Goal: Information Seeking & Learning: Learn about a topic

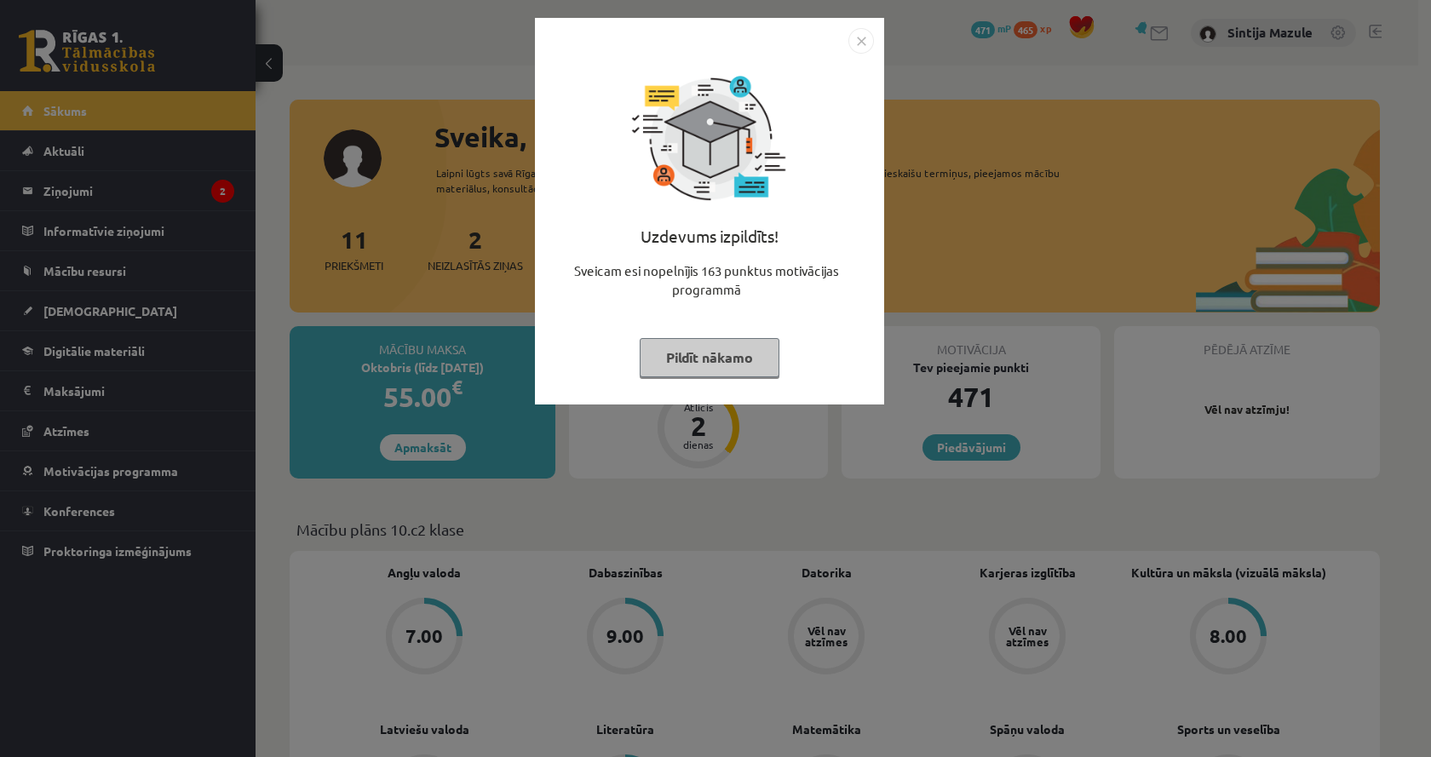
click at [418, 209] on div "Uzdevums izpildīts! Sveicam esi nopelnījis 163 punktus motivācijas programmā Pi…" at bounding box center [715, 378] width 1431 height 757
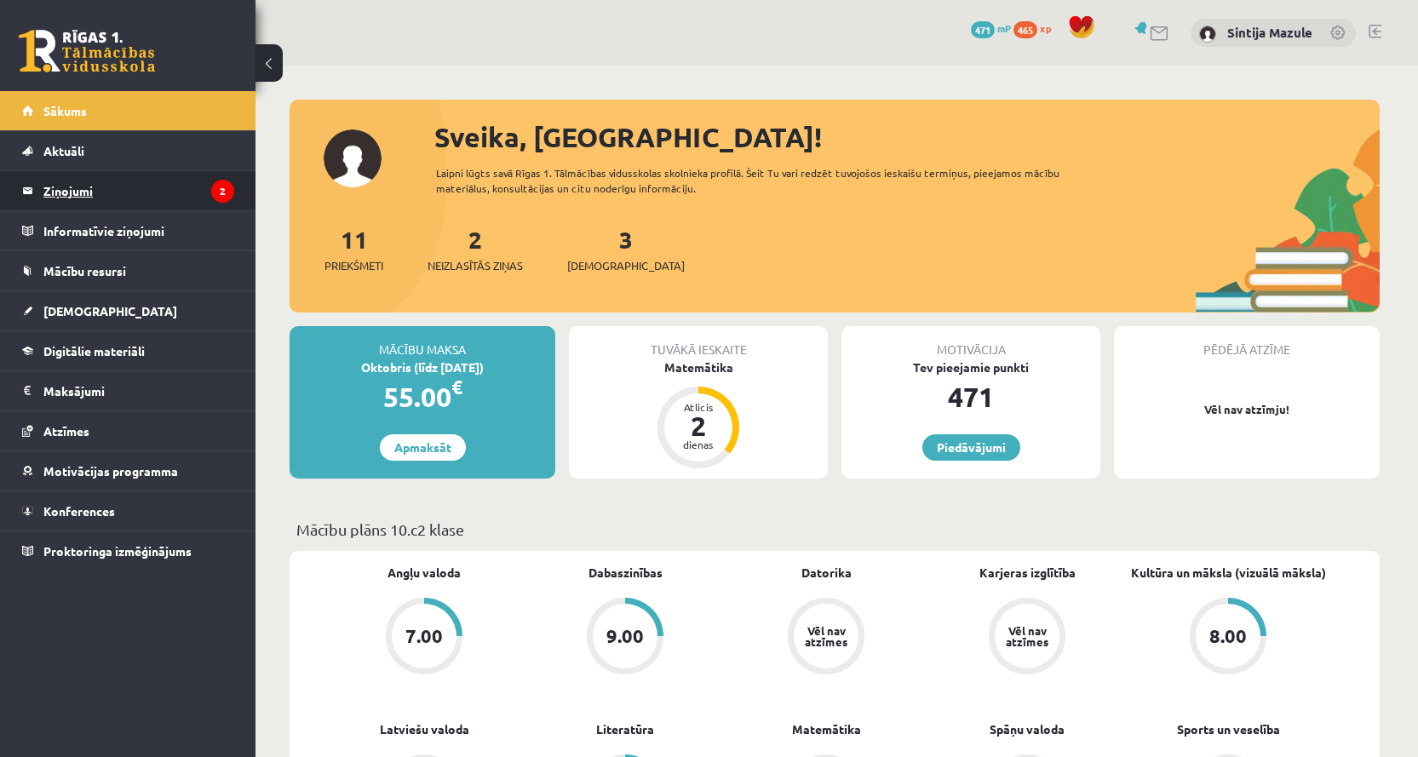
click at [167, 182] on legend "Ziņojumi 2" at bounding box center [138, 190] width 191 height 39
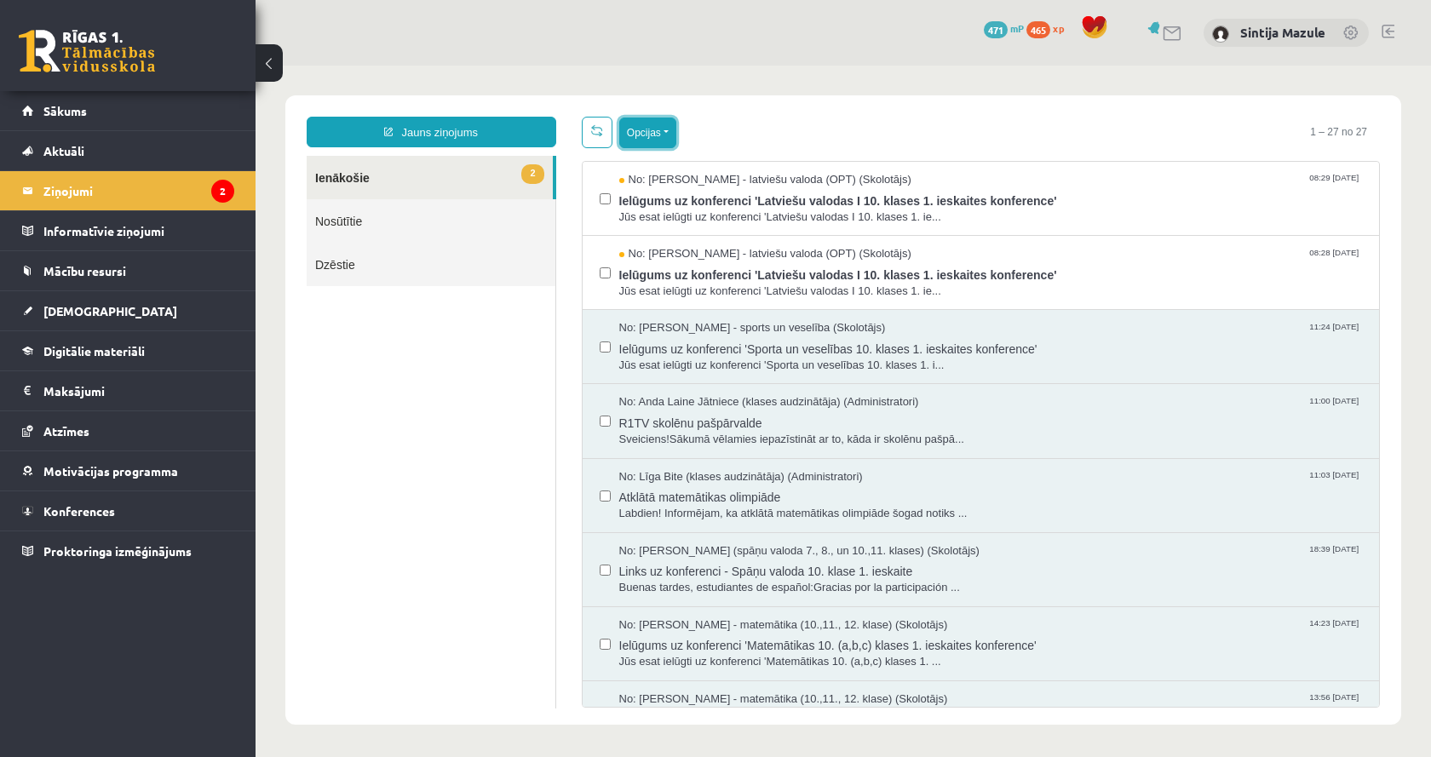
click at [635, 144] on button "Opcijas" at bounding box center [647, 133] width 57 height 31
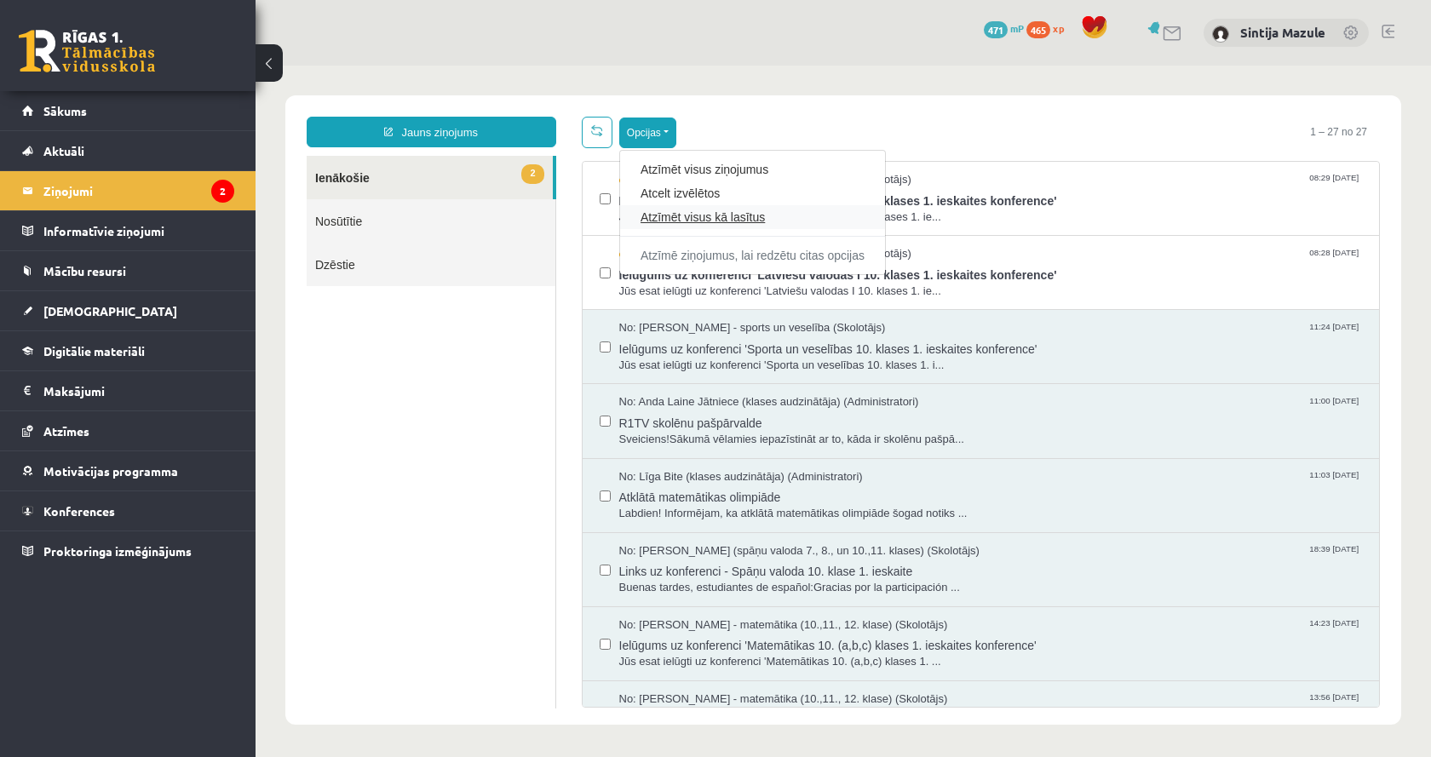
click at [721, 215] on link "Atzīmēt visus kā lasītus" at bounding box center [752, 217] width 224 height 17
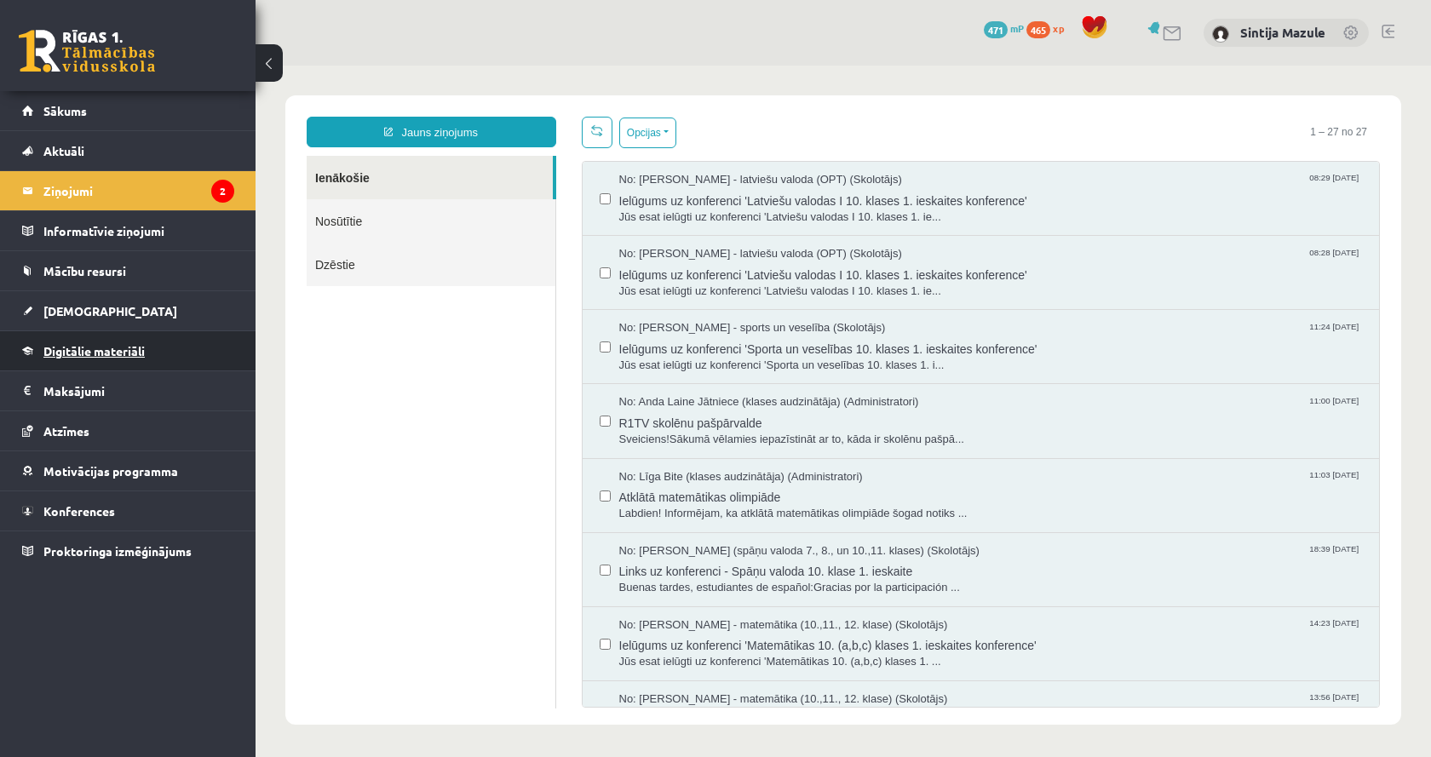
click at [111, 348] on span "Digitālie materiāli" at bounding box center [93, 350] width 101 height 15
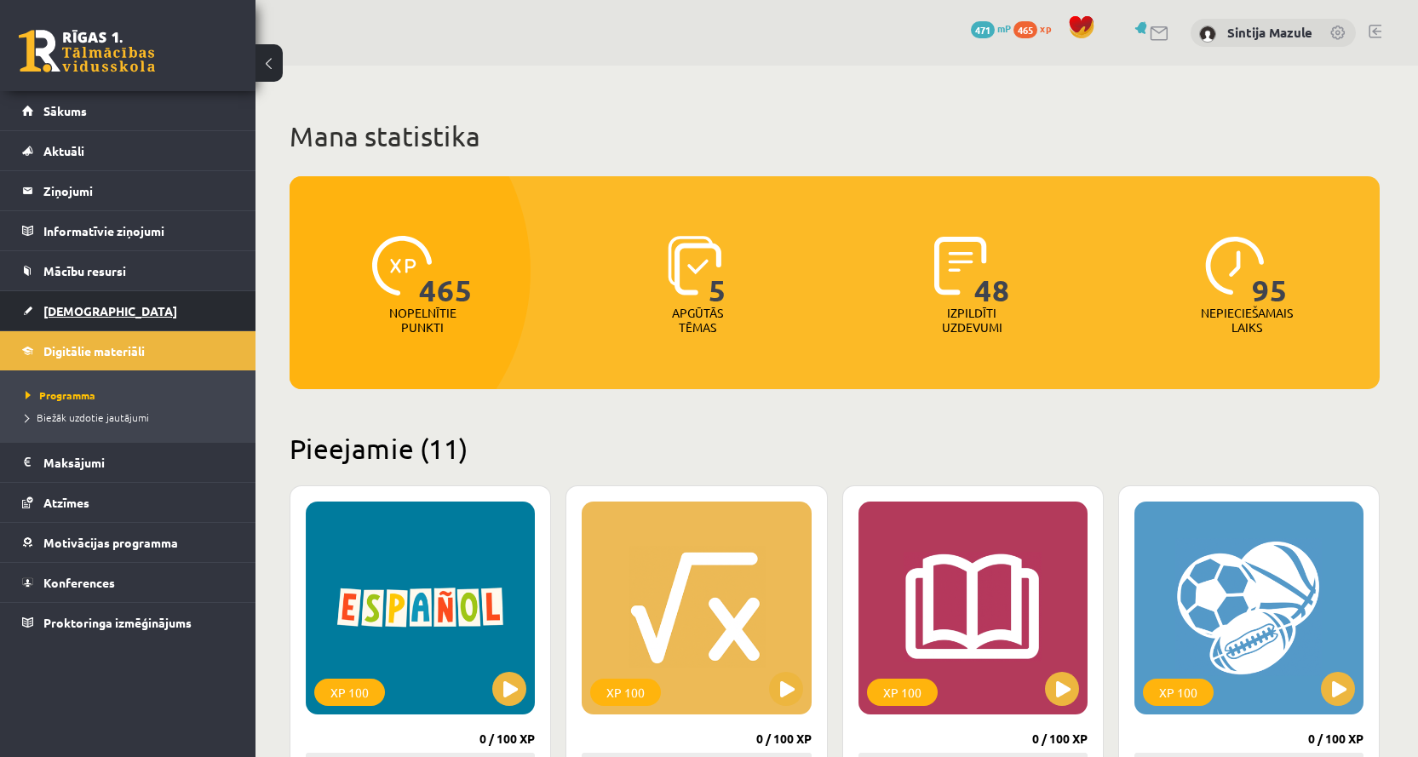
click at [89, 314] on span "[DEMOGRAPHIC_DATA]" at bounding box center [110, 310] width 134 height 15
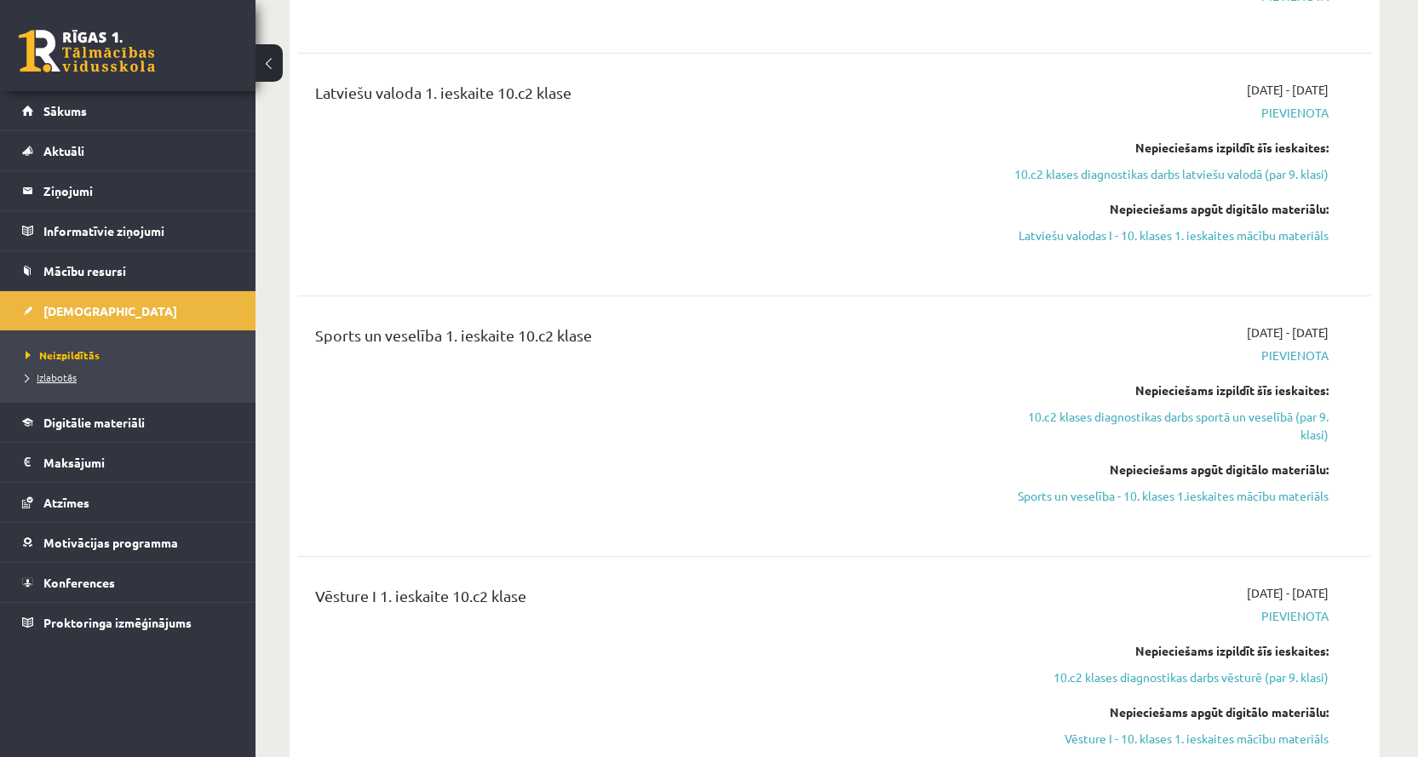
scroll to position [1959, 0]
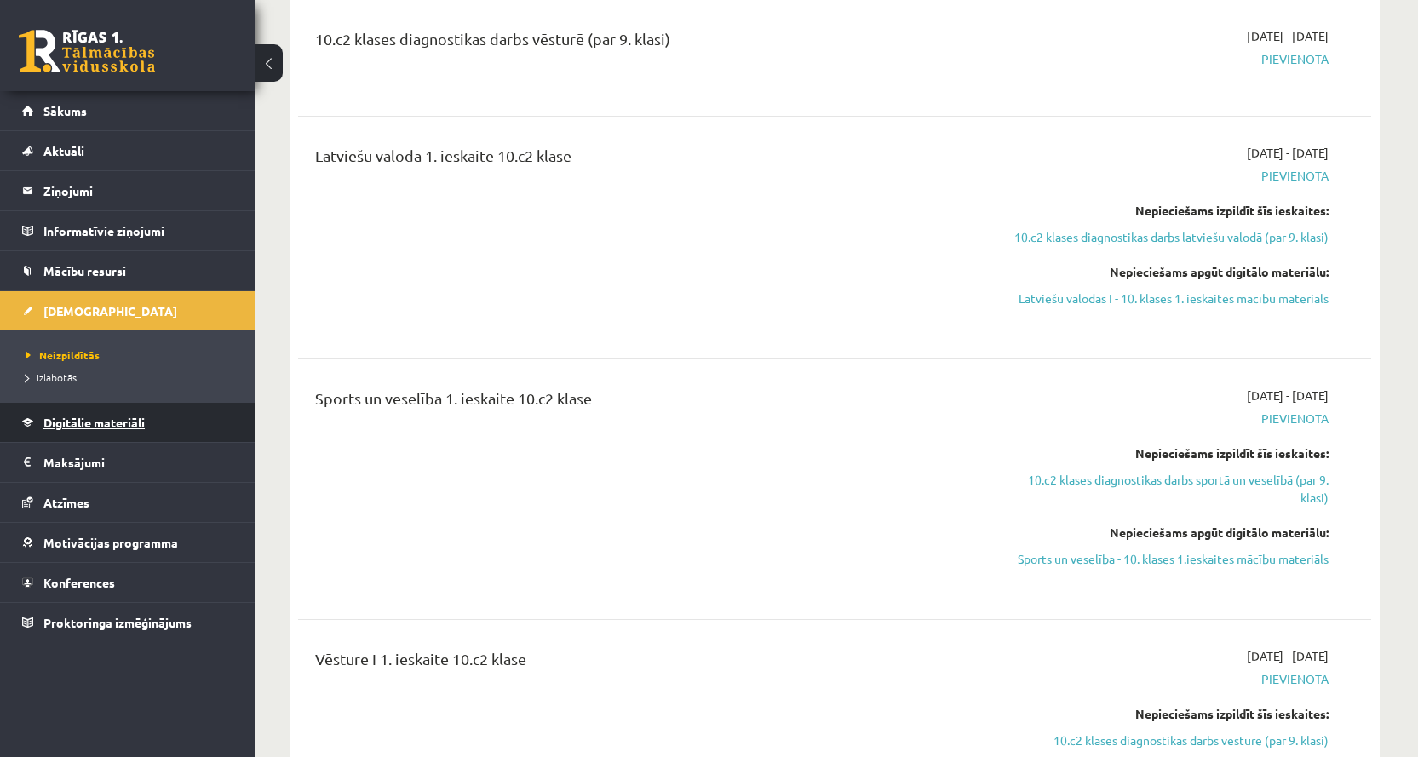
click at [91, 426] on span "Digitālie materiāli" at bounding box center [93, 422] width 101 height 15
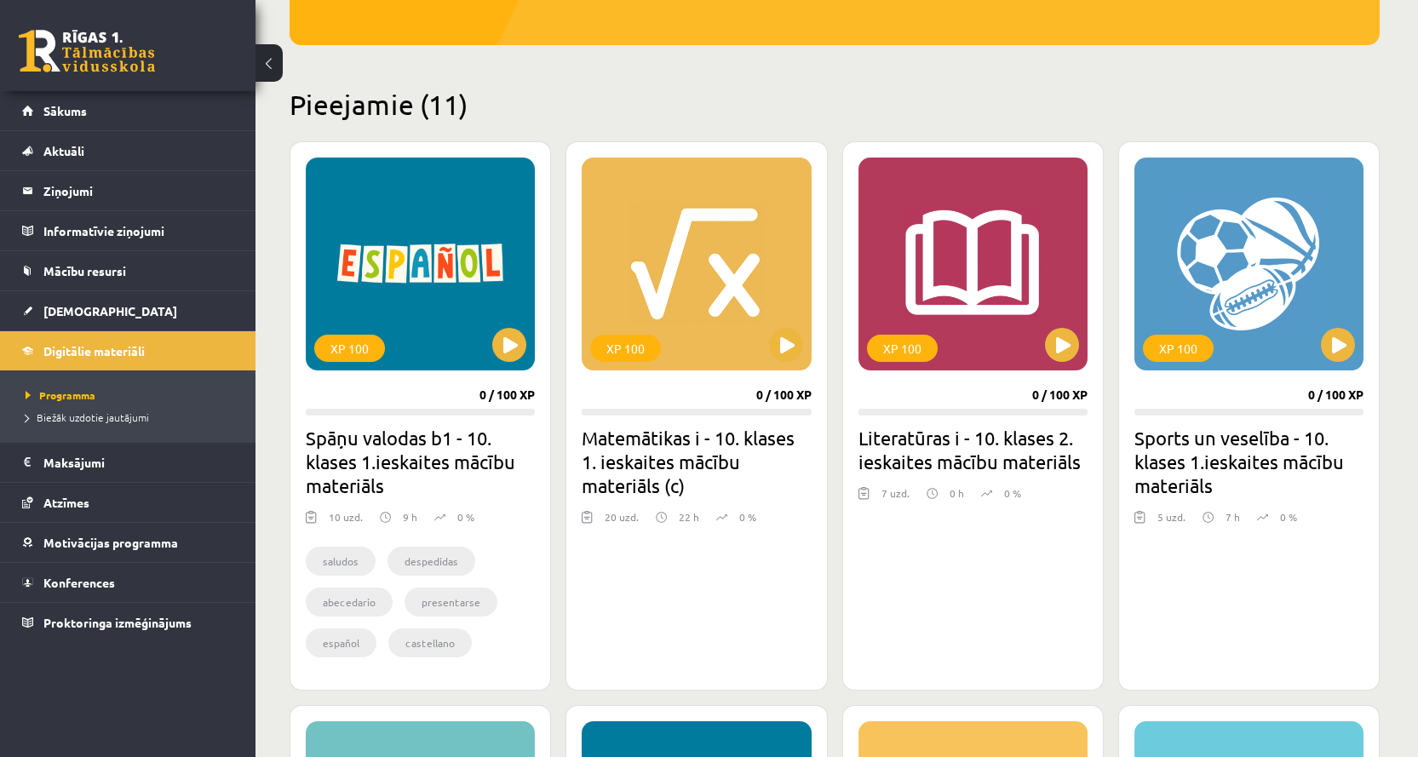
scroll to position [341, 0]
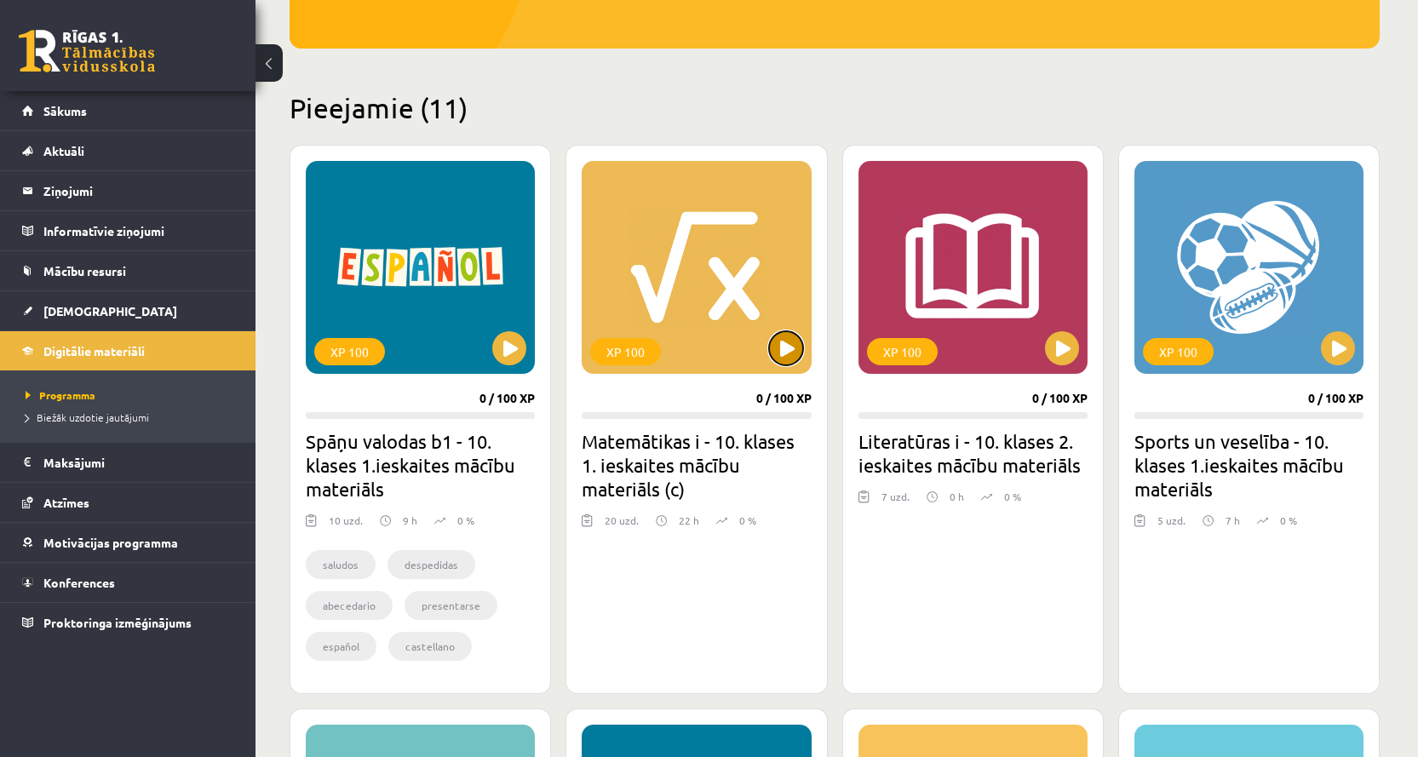
click at [777, 354] on button at bounding box center [786, 348] width 34 height 34
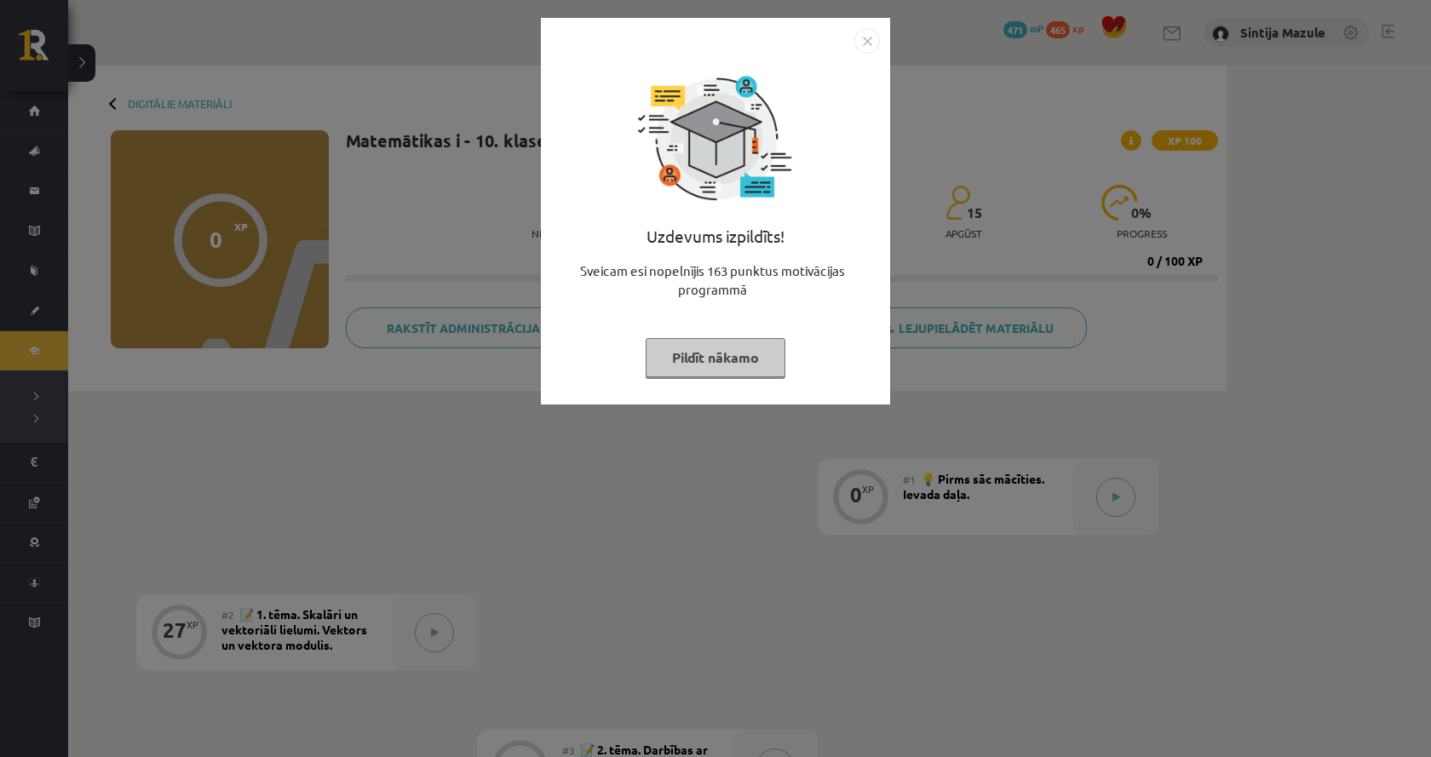
click at [1221, 506] on div "Uzdevums izpildīts! Sveicam esi nopelnījis 163 punktus motivācijas programmā Pi…" at bounding box center [715, 378] width 1431 height 757
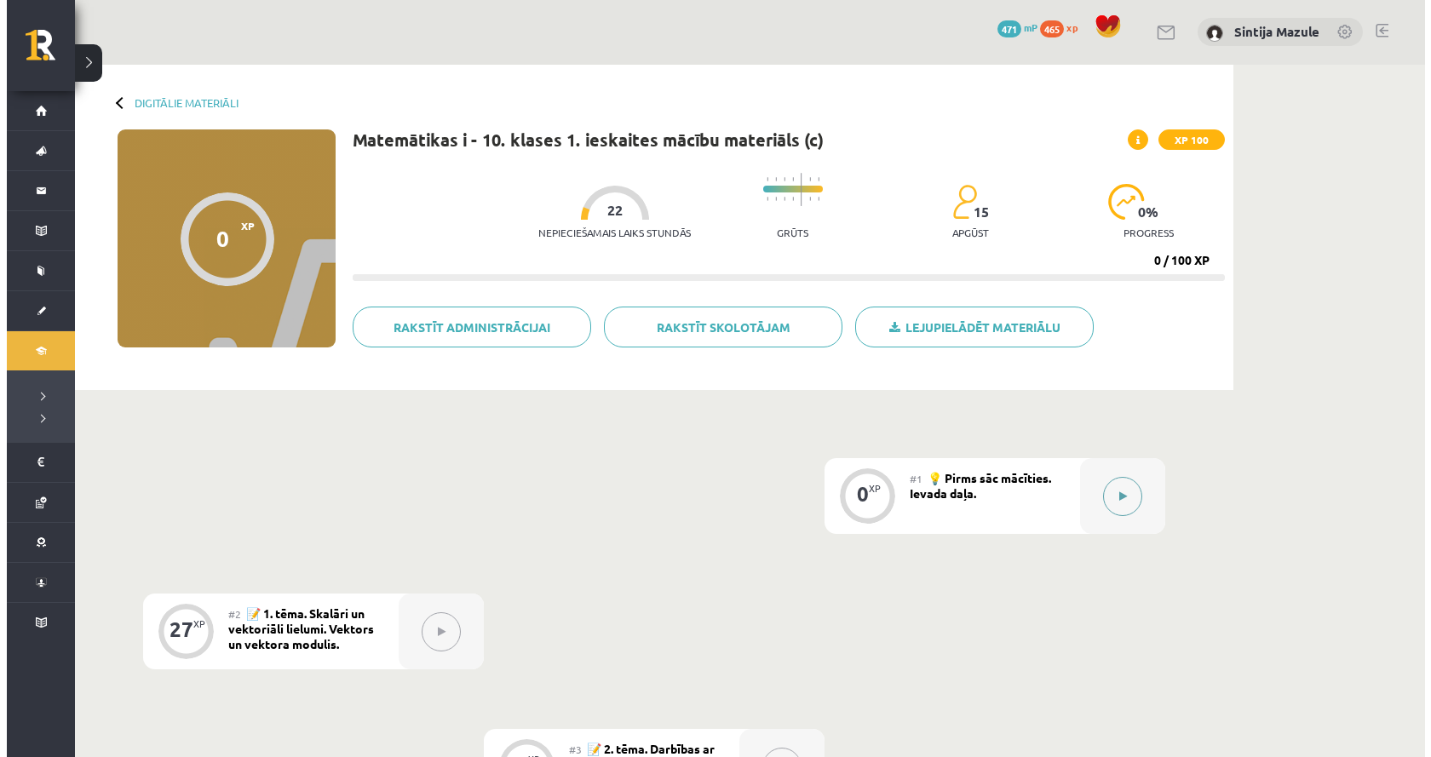
scroll to position [85, 0]
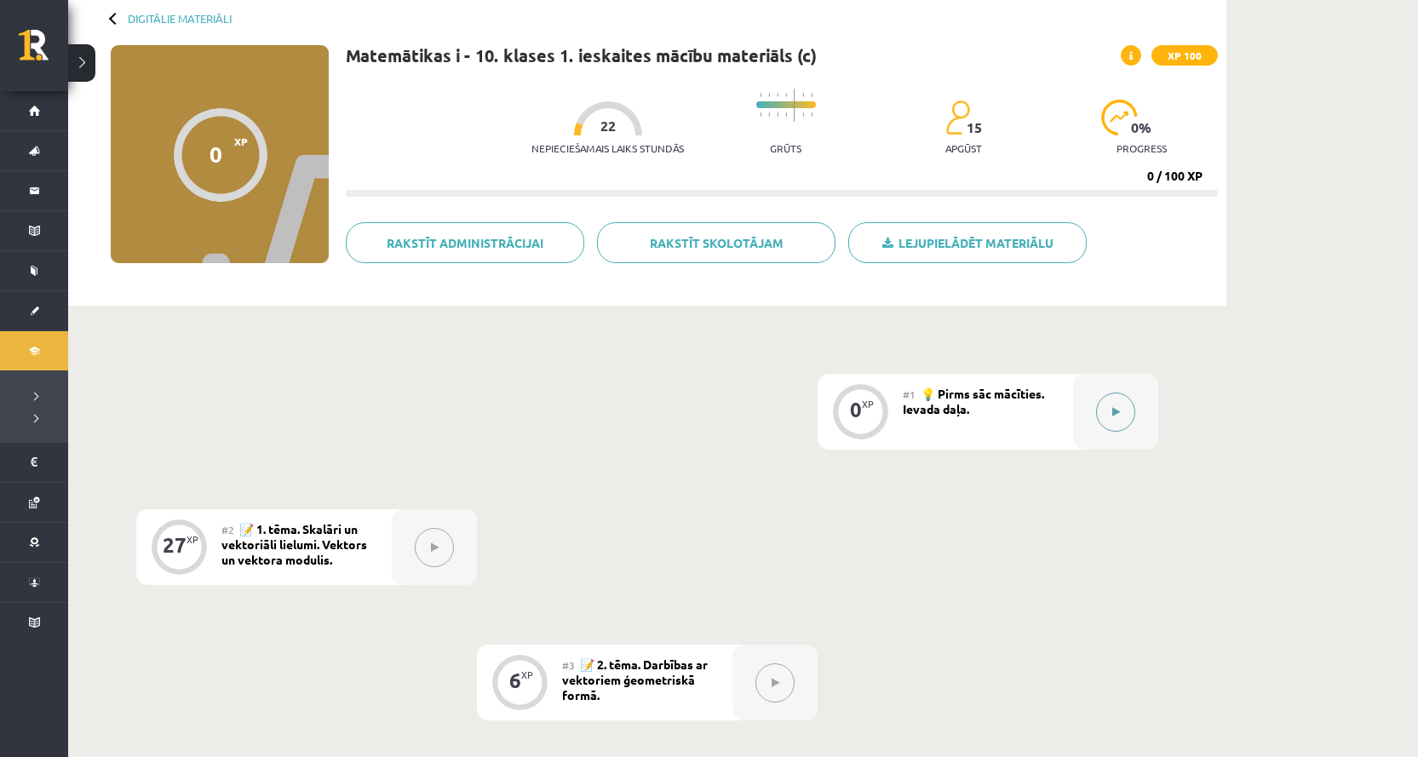
click at [1130, 410] on button at bounding box center [1115, 412] width 39 height 39
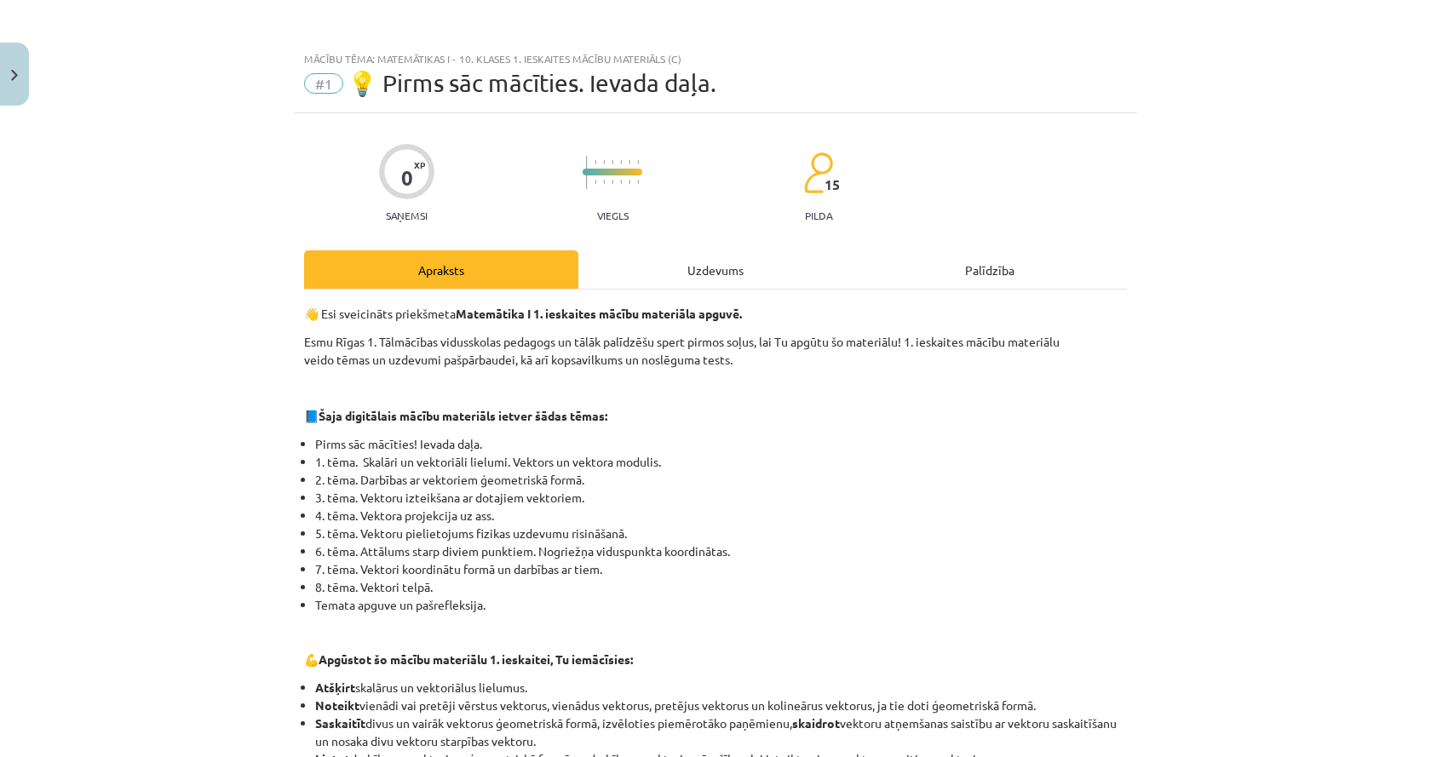
click at [640, 265] on div "Uzdevums" at bounding box center [715, 269] width 274 height 38
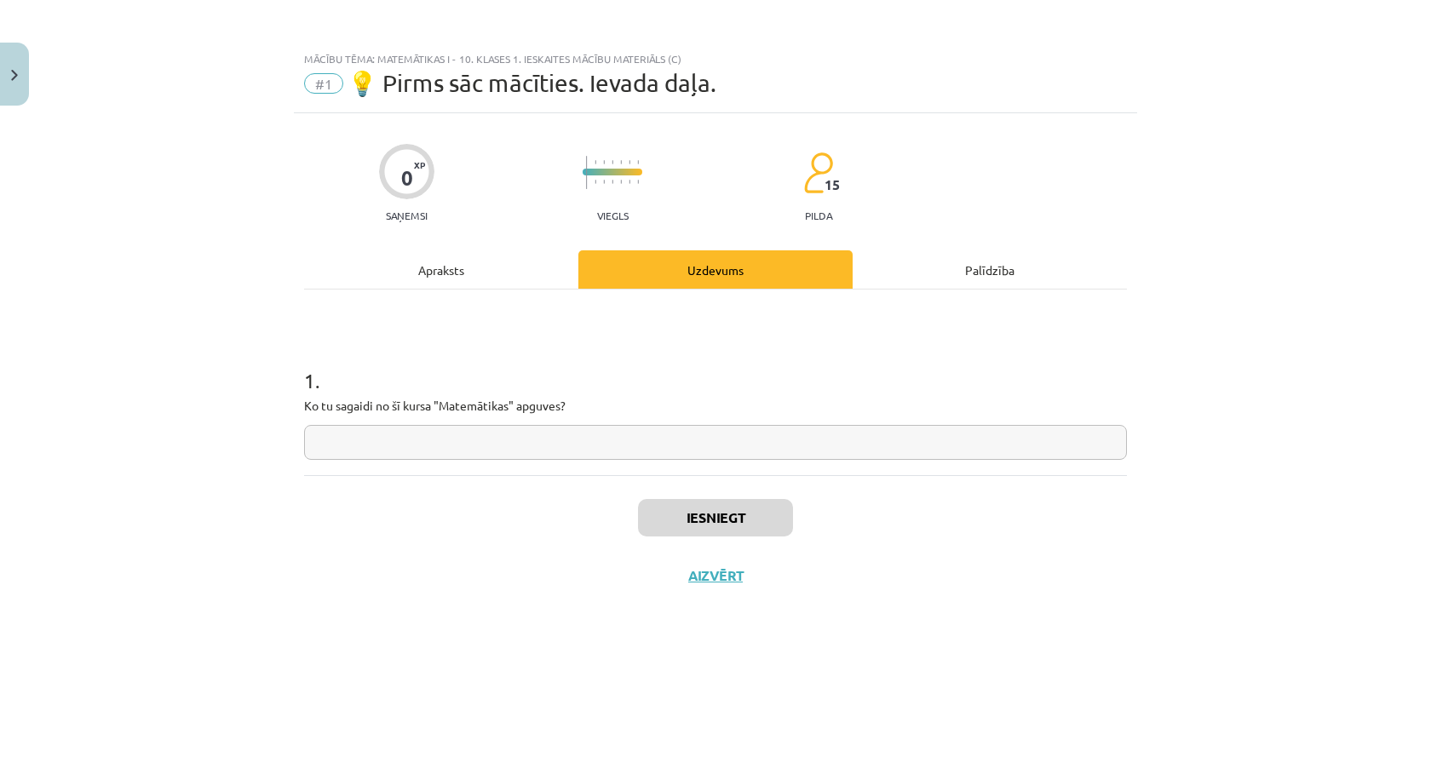
click at [449, 289] on hr at bounding box center [715, 289] width 823 height 1
click at [462, 262] on div "Apraksts" at bounding box center [441, 269] width 274 height 38
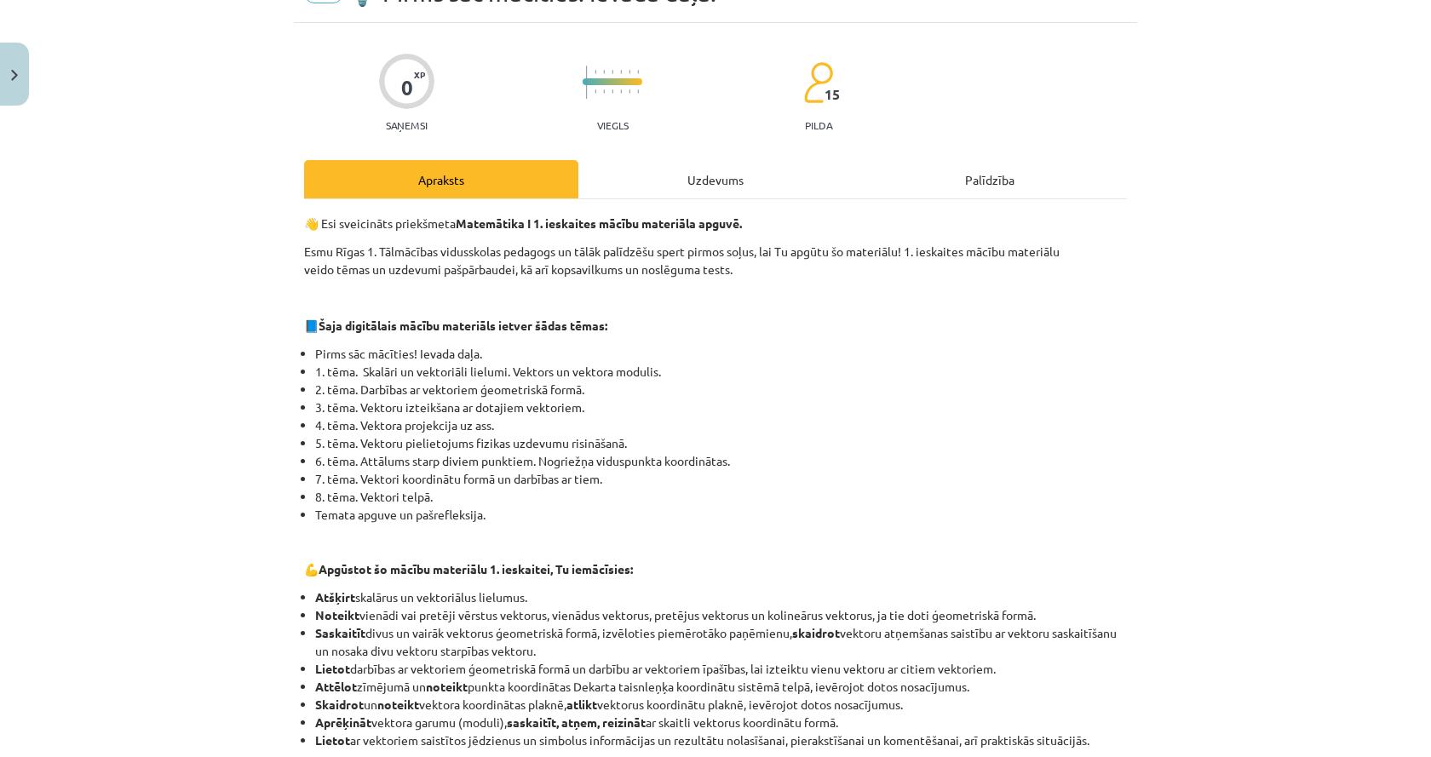
scroll to position [80, 0]
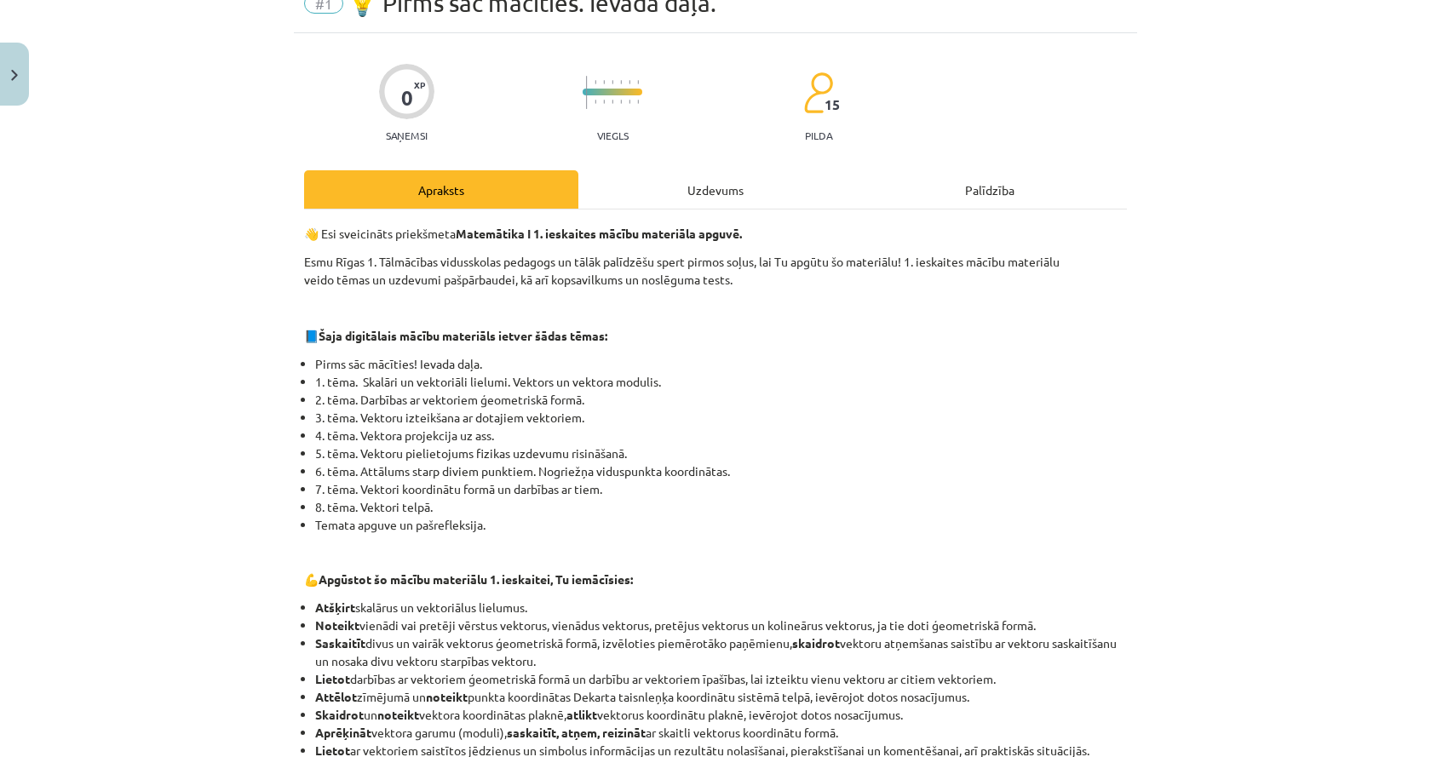
click at [714, 185] on div "Uzdevums" at bounding box center [715, 189] width 274 height 38
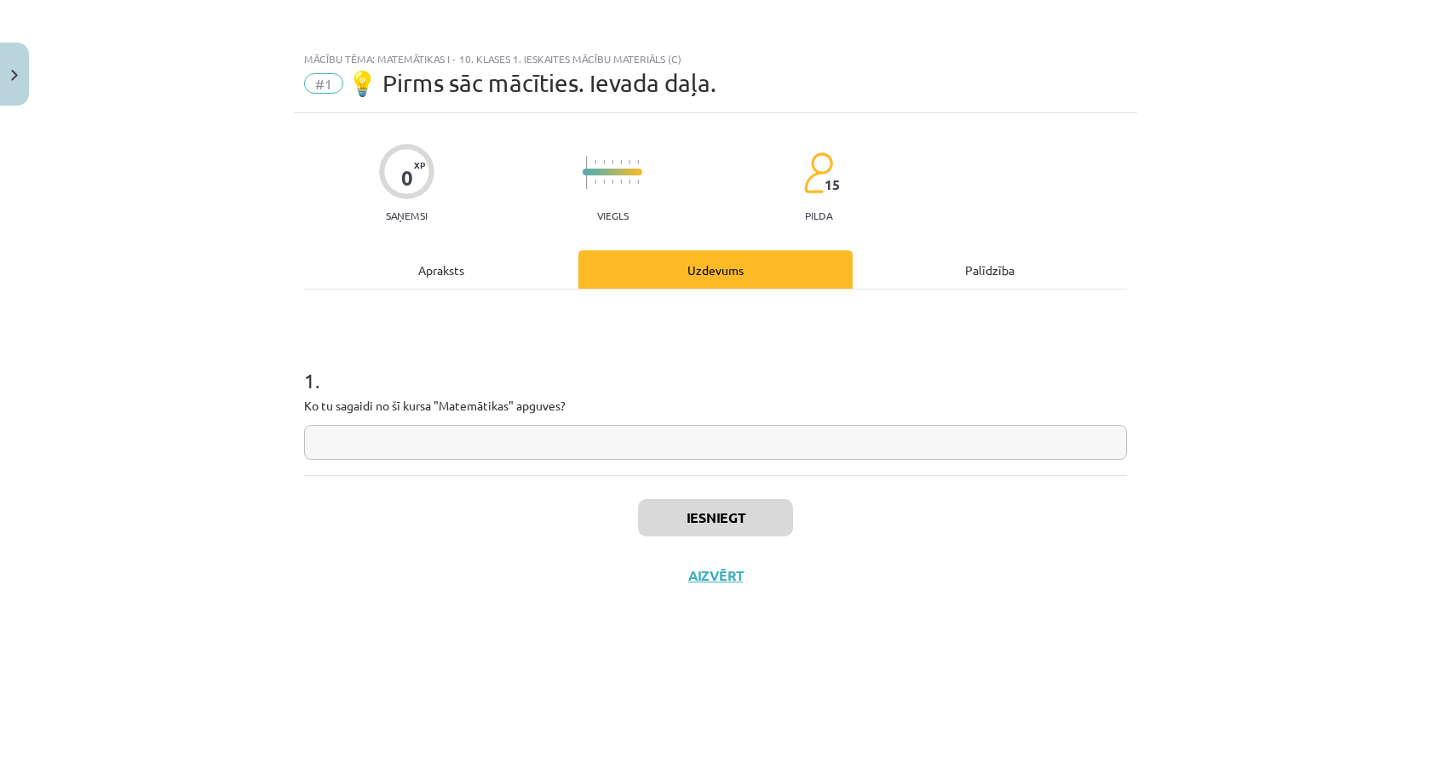
scroll to position [0, 0]
click at [389, 198] on div "0 XP Saņemsi" at bounding box center [406, 178] width 55 height 88
click at [422, 272] on div "Apraksts" at bounding box center [441, 269] width 274 height 38
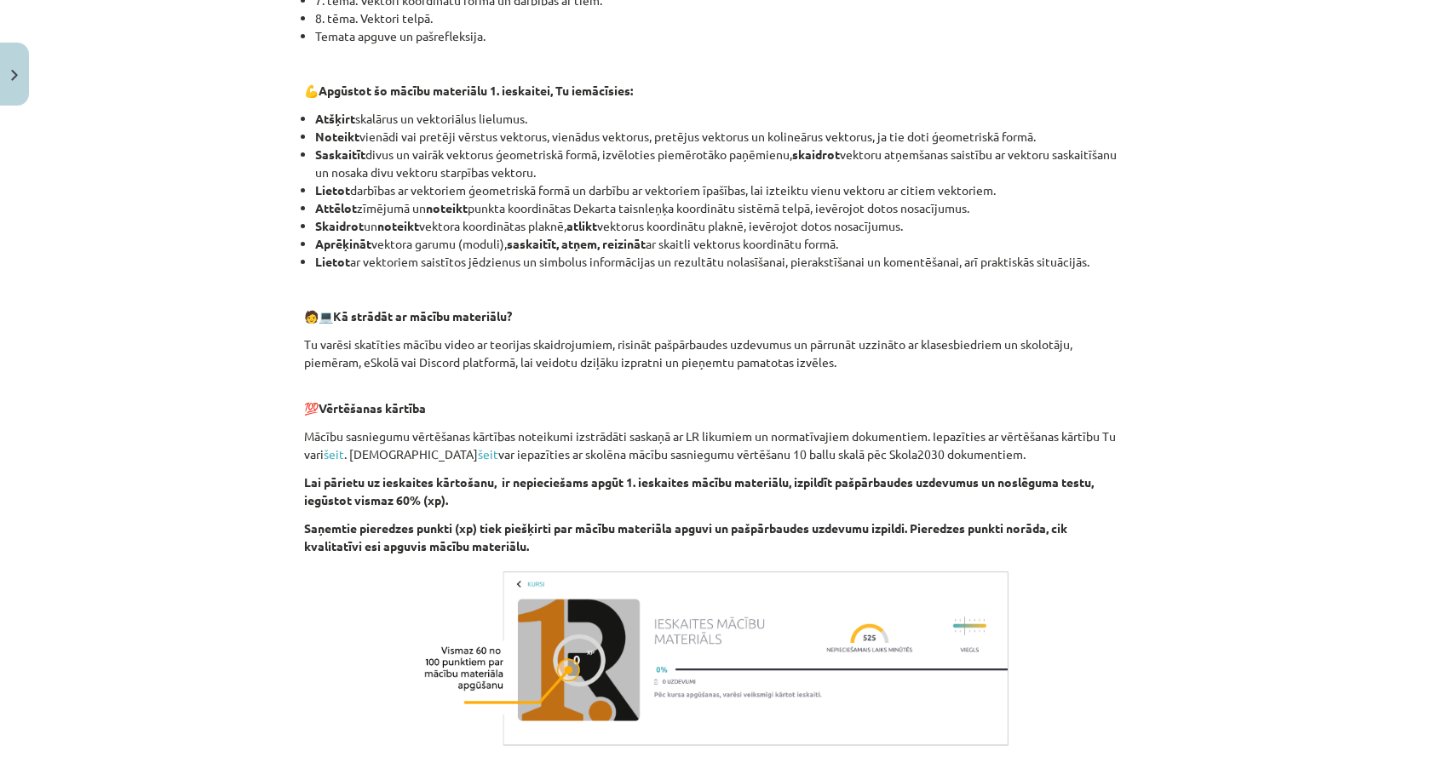
scroll to position [596, 0]
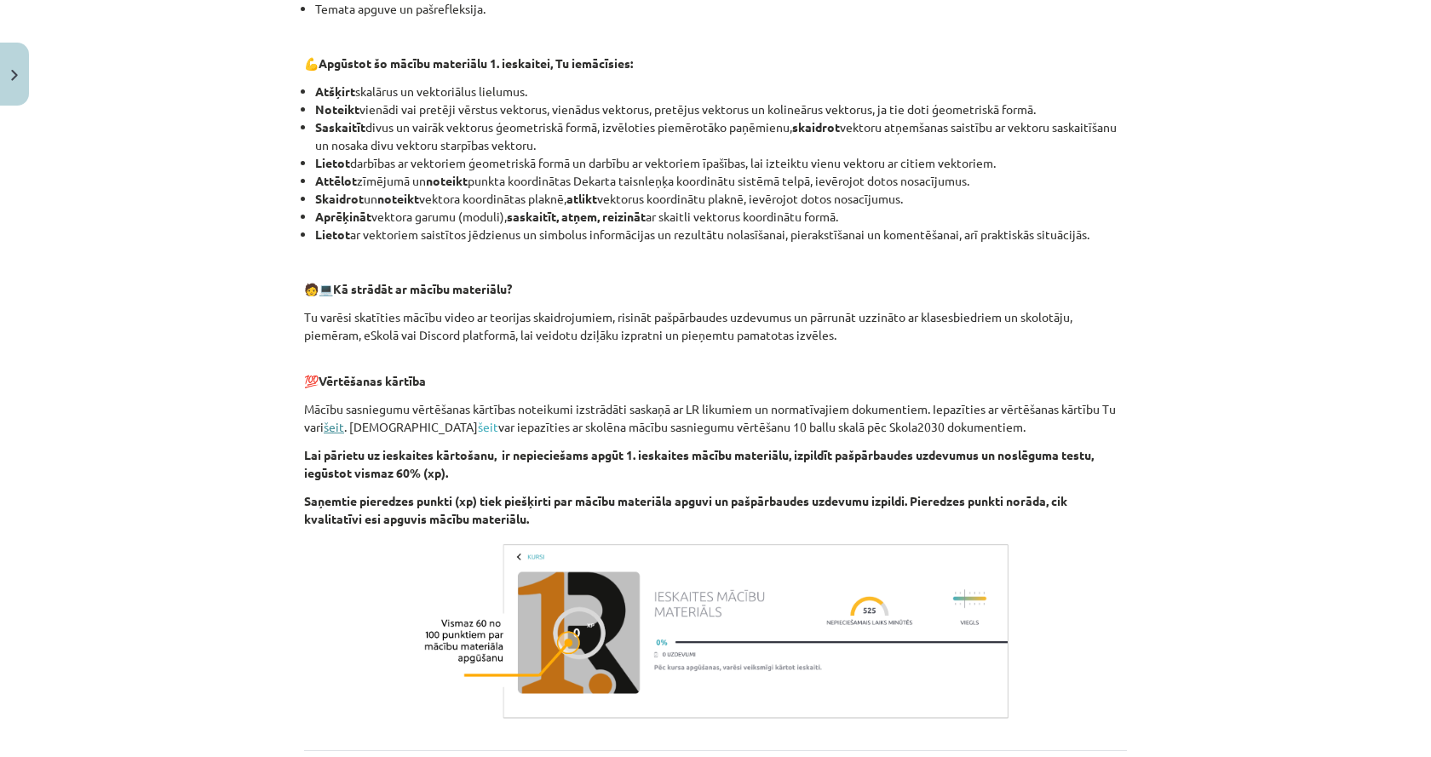
click at [334, 426] on link "šeit" at bounding box center [334, 426] width 20 height 15
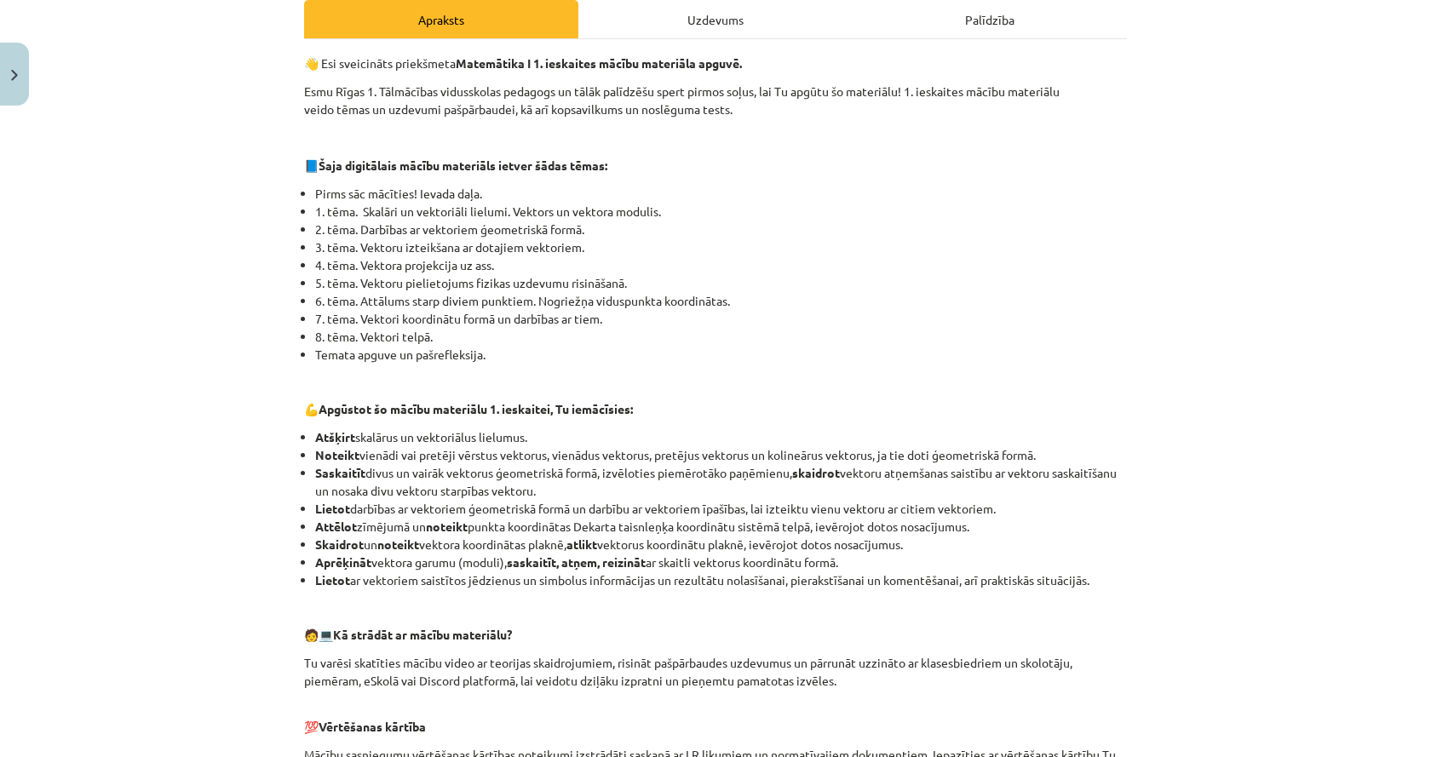
scroll to position [165, 0]
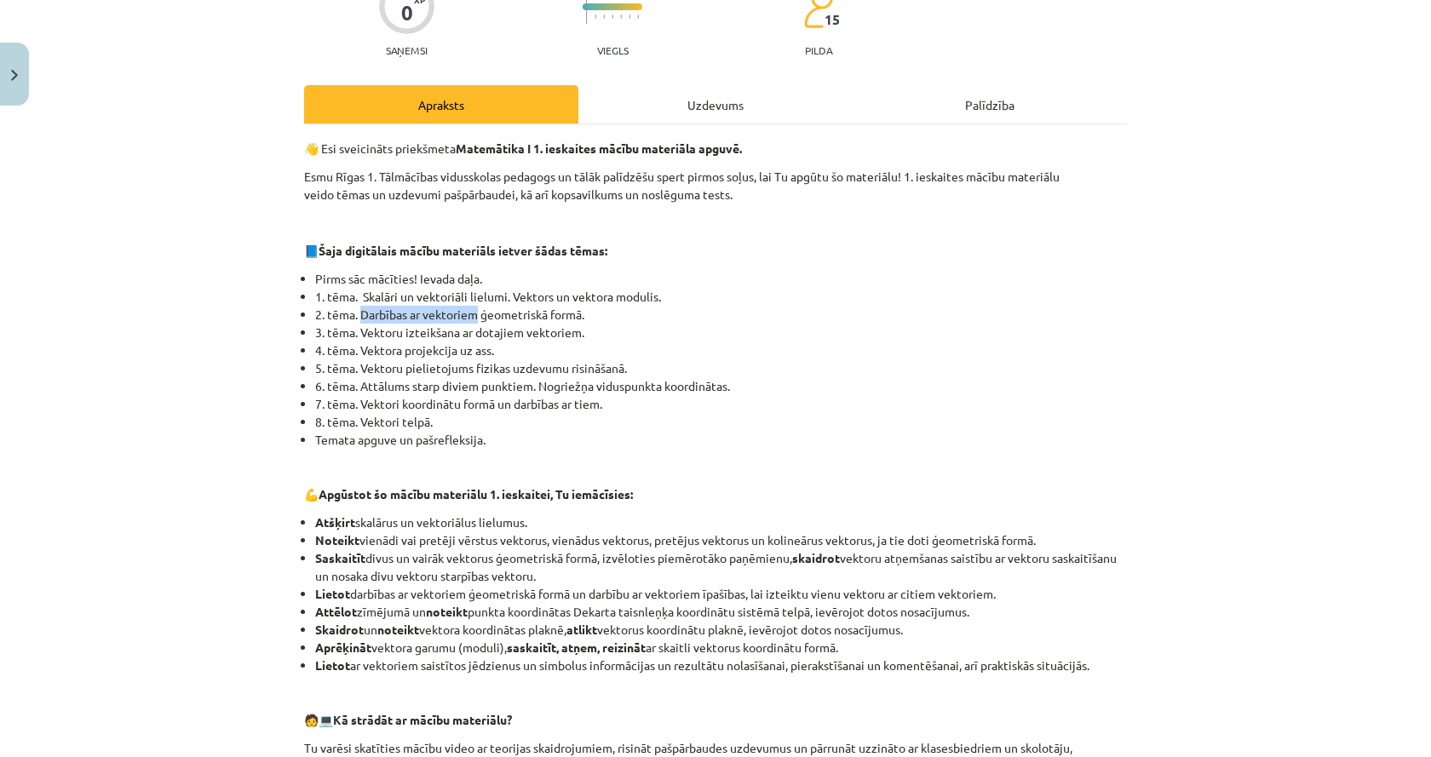
drag, startPoint x: 355, startPoint y: 317, endPoint x: 473, endPoint y: 313, distance: 118.4
click at [473, 313] on li "2. tēma. Darbības ar vektoriem ģeometriskā formā." at bounding box center [721, 315] width 812 height 18
copy li "Darbības ar vektoriem"
click at [749, 90] on div "Uzdevums" at bounding box center [715, 104] width 274 height 38
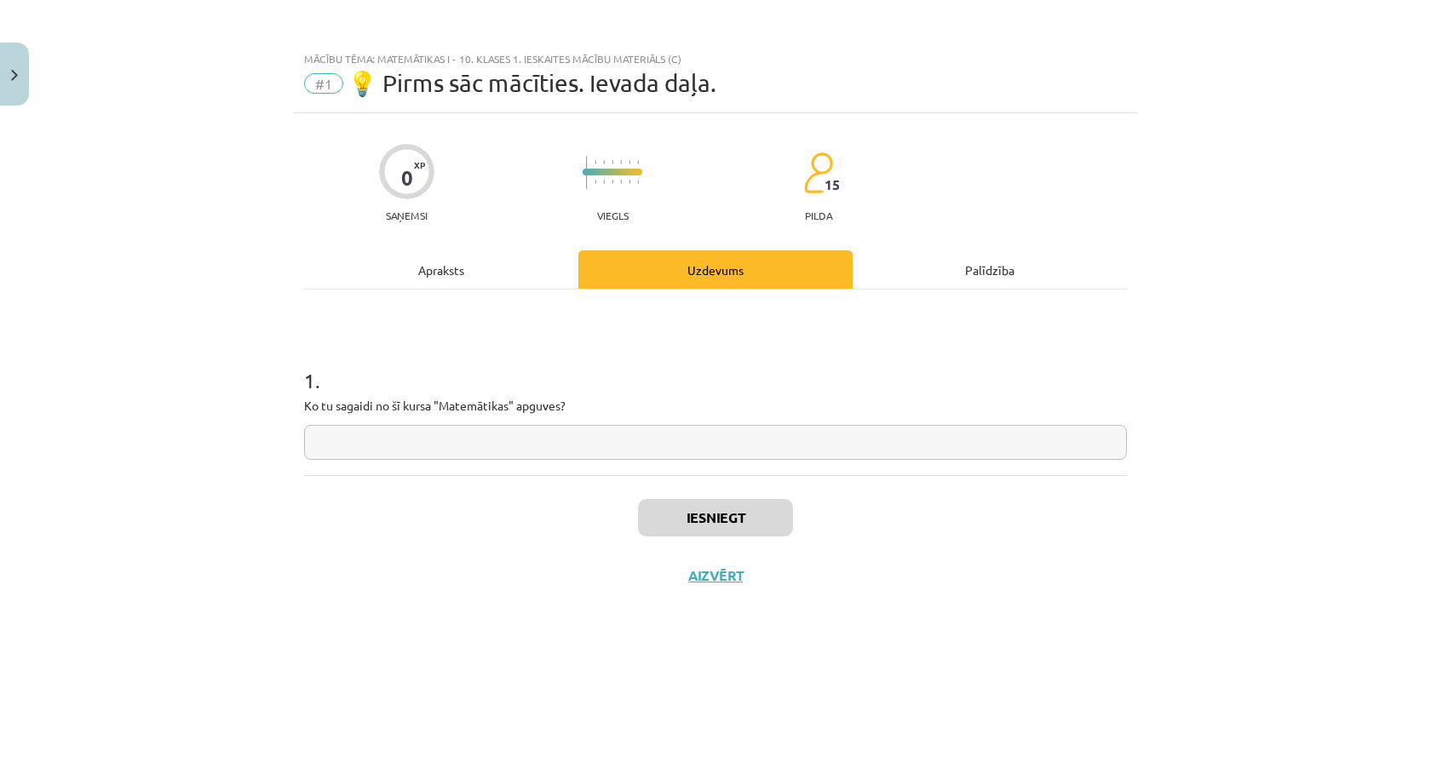
click at [582, 446] on input "text" at bounding box center [715, 442] width 823 height 35
paste input "**********"
type input "**********"
click at [690, 515] on button "Iesniegt" at bounding box center [715, 517] width 155 height 37
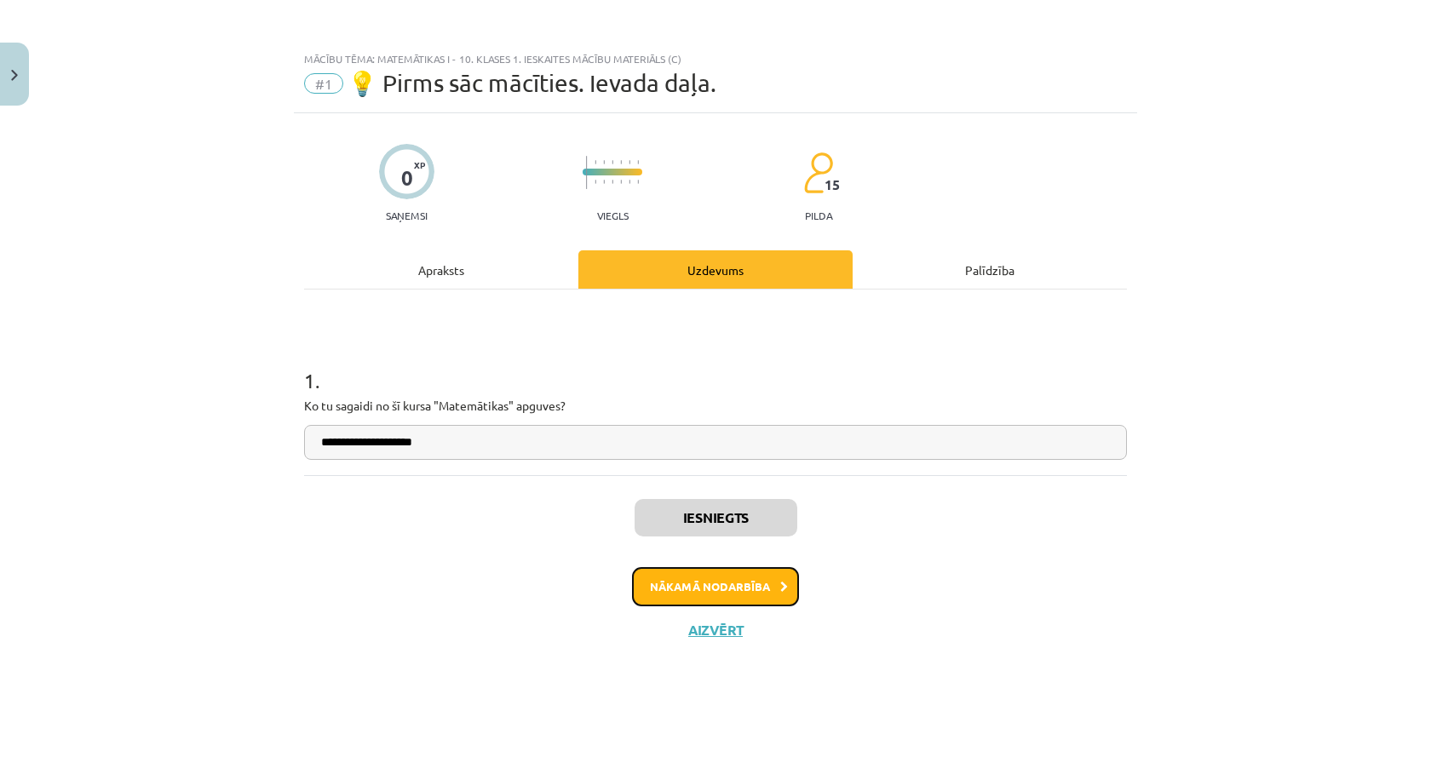
click at [740, 597] on button "Nākamā nodarbība" at bounding box center [715, 586] width 167 height 39
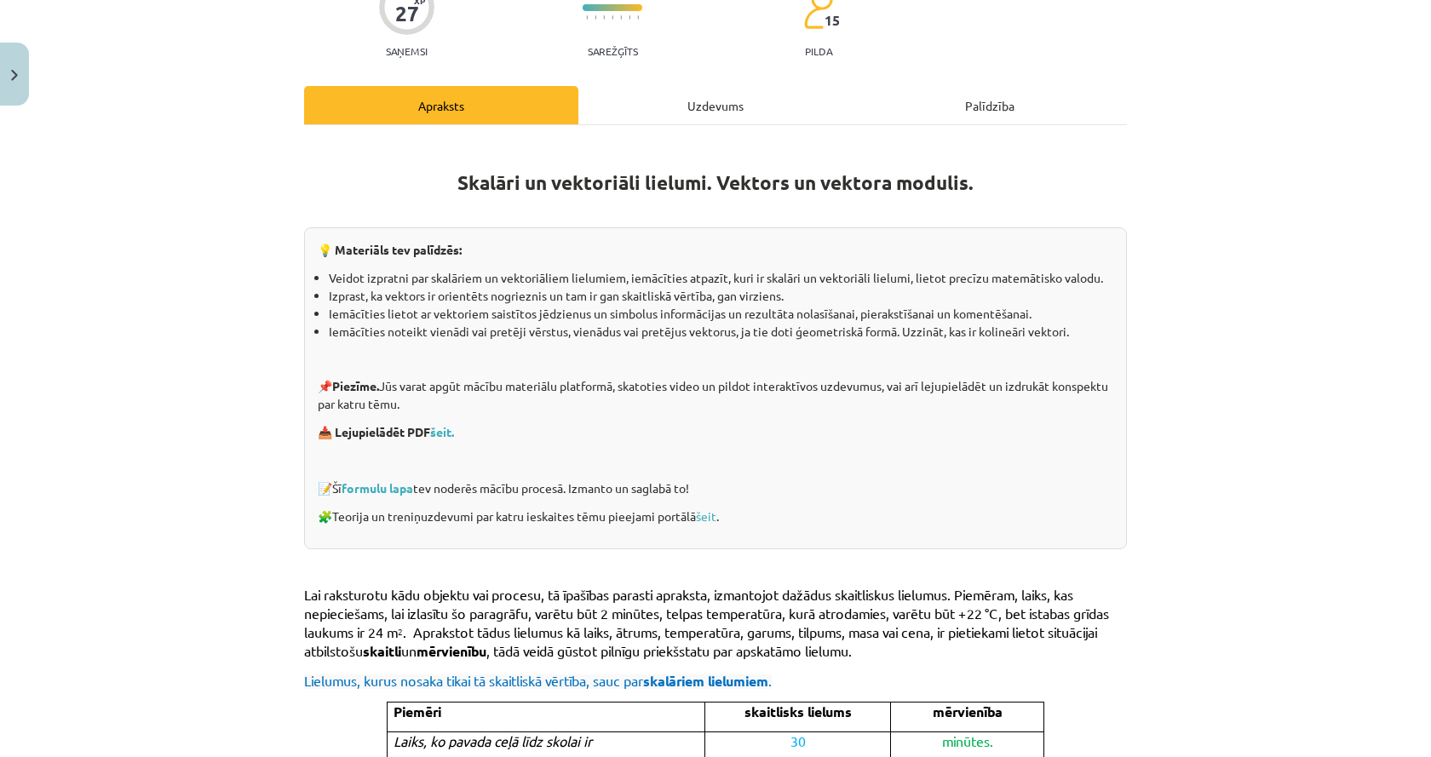
scroll to position [341, 0]
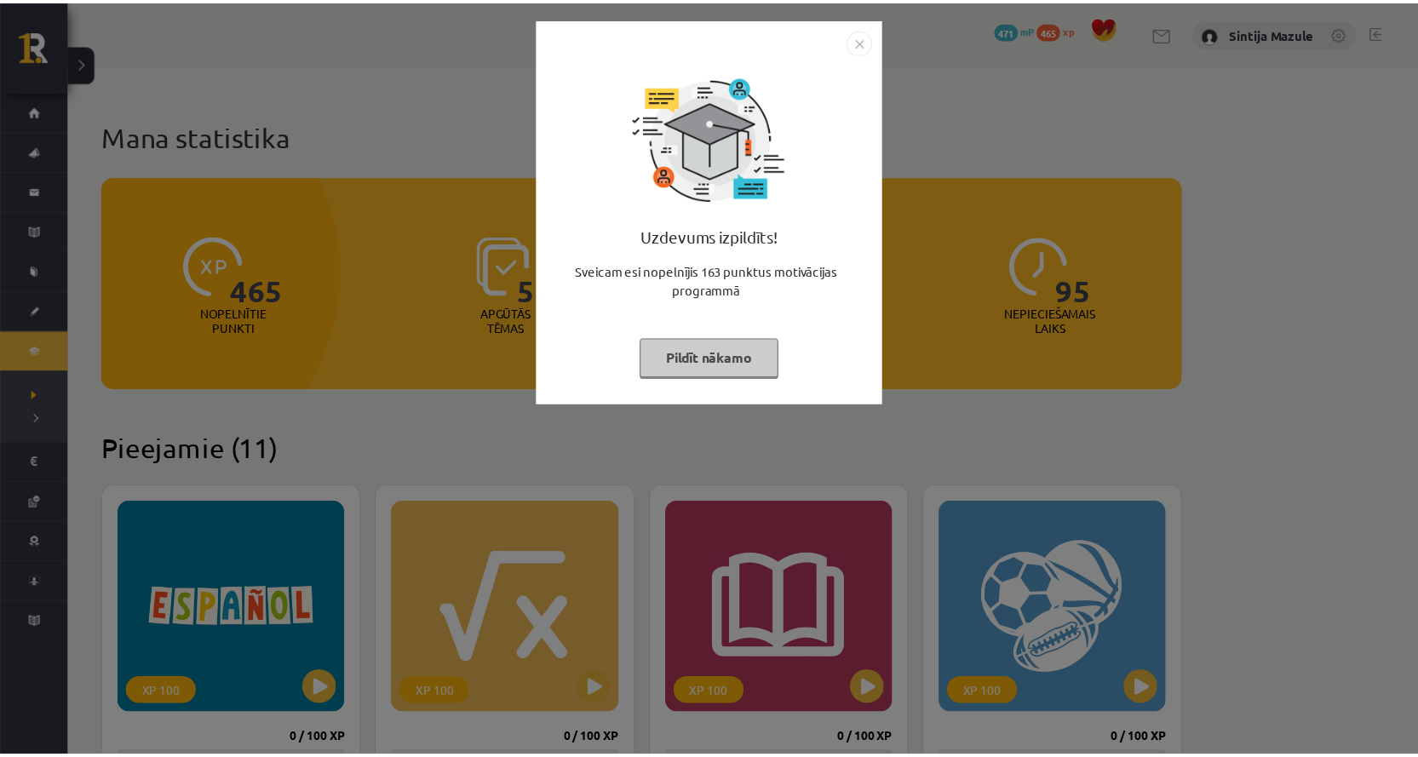
scroll to position [341, 0]
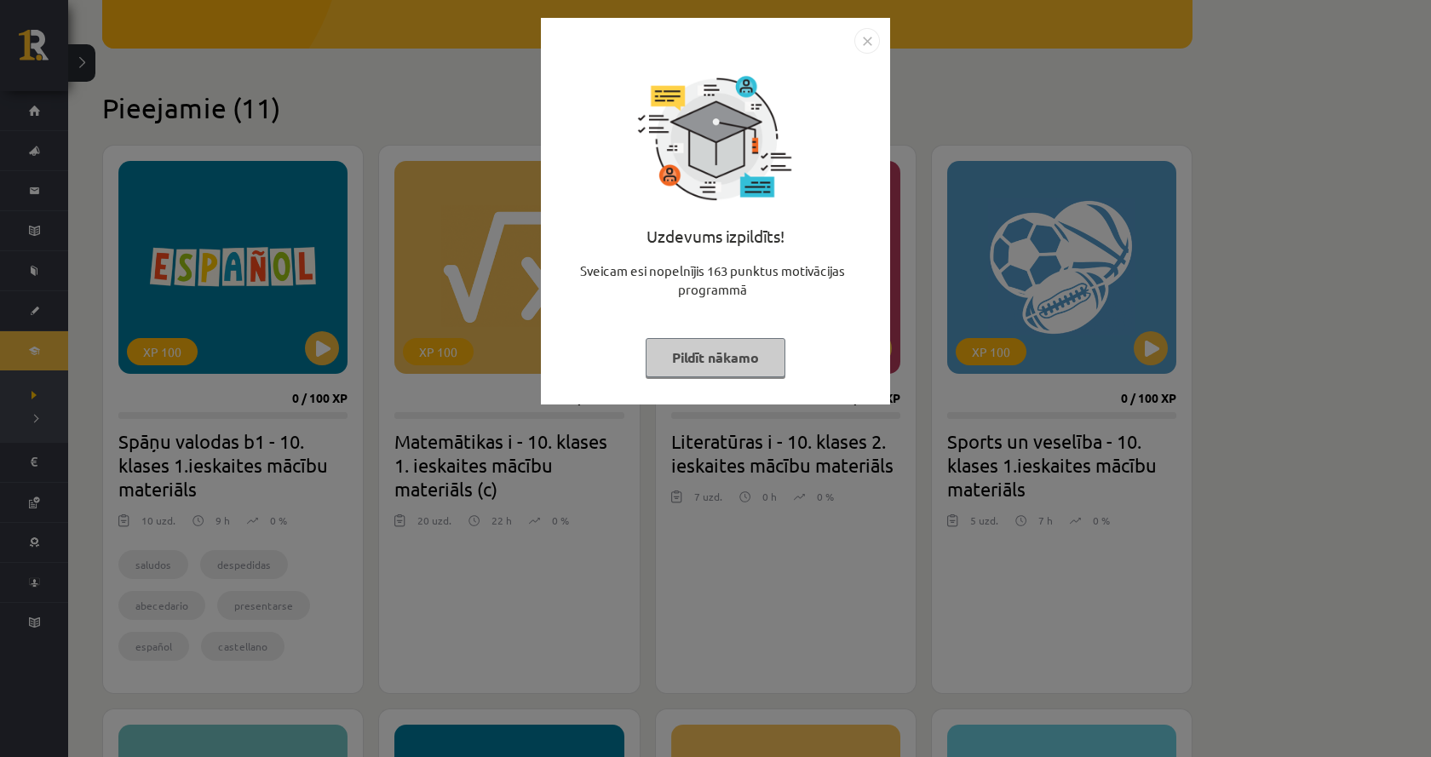
click at [348, 406] on div "Uzdevums izpildīts! Sveicam esi nopelnījis 163 punktus motivācijas programmā Pi…" at bounding box center [715, 378] width 1431 height 757
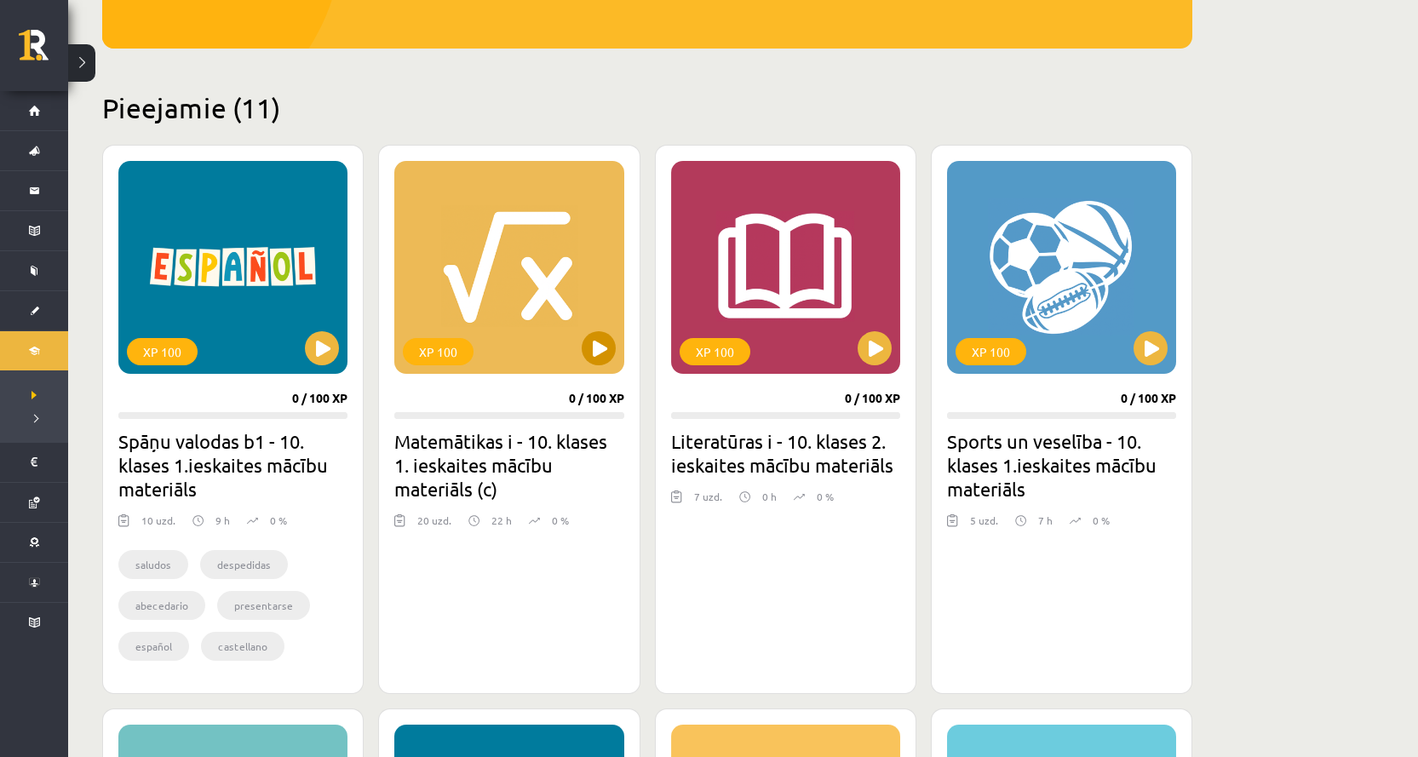
click at [493, 333] on div "XP 100" at bounding box center [508, 267] width 229 height 213
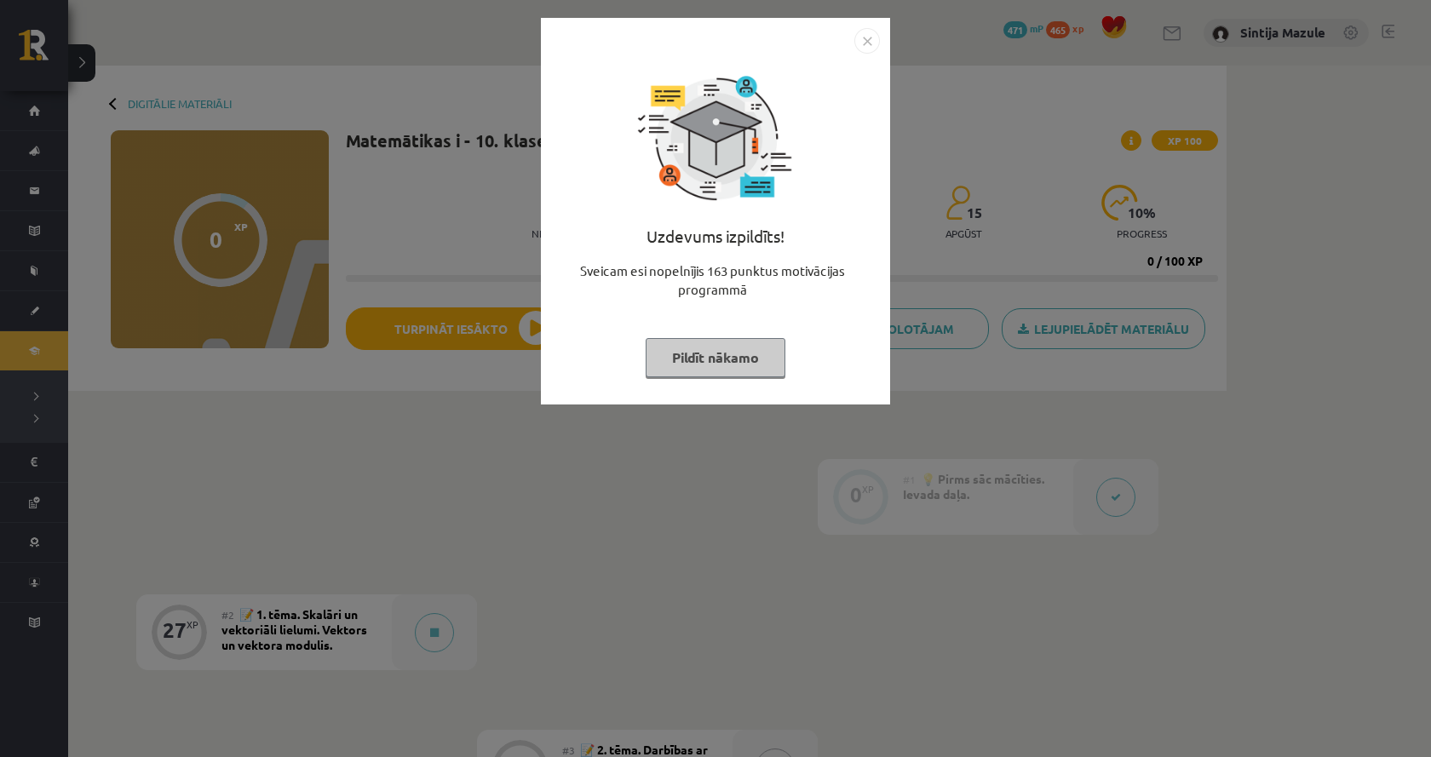
click at [406, 544] on div "Uzdevums izpildīts! Sveicam esi nopelnījis 163 punktus motivācijas programmā Pi…" at bounding box center [715, 378] width 1431 height 757
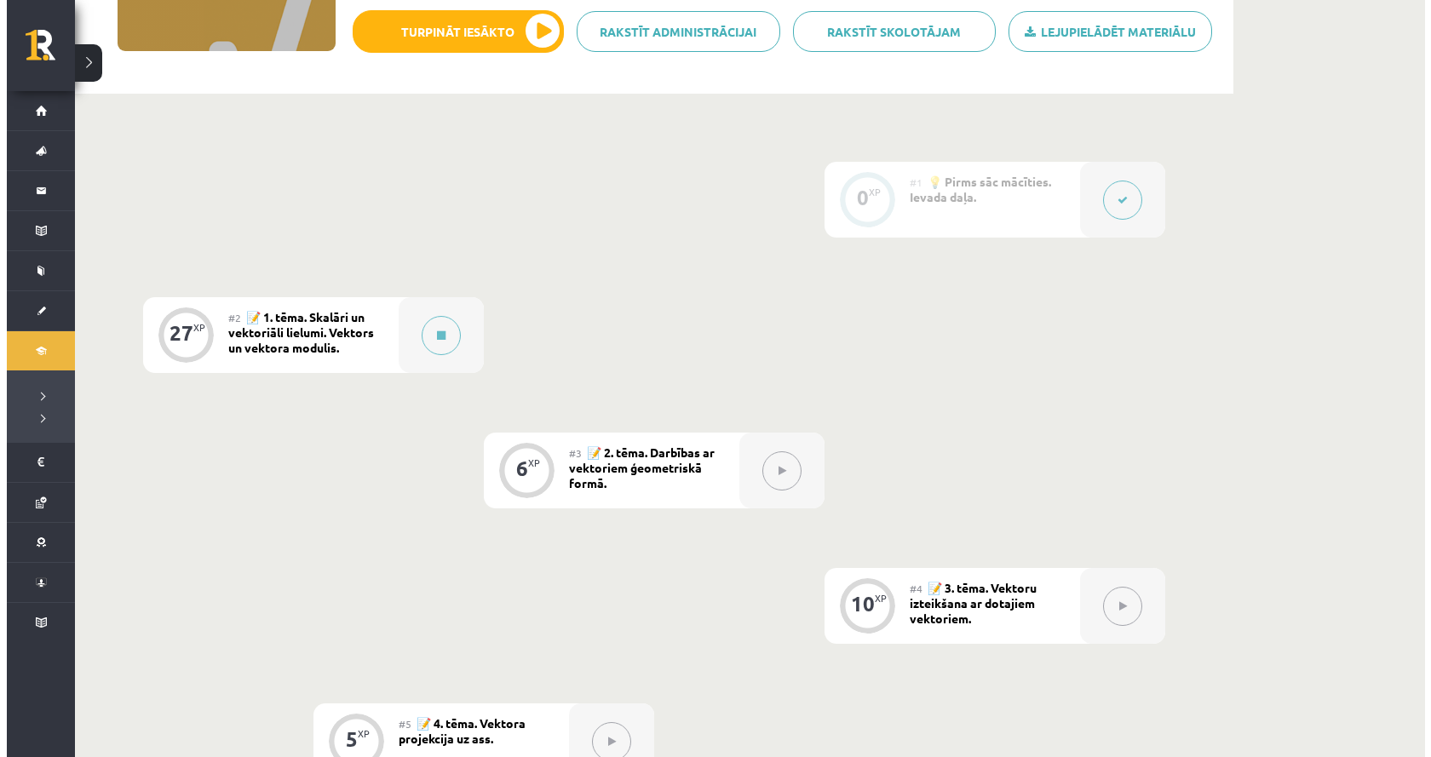
scroll to position [284, 0]
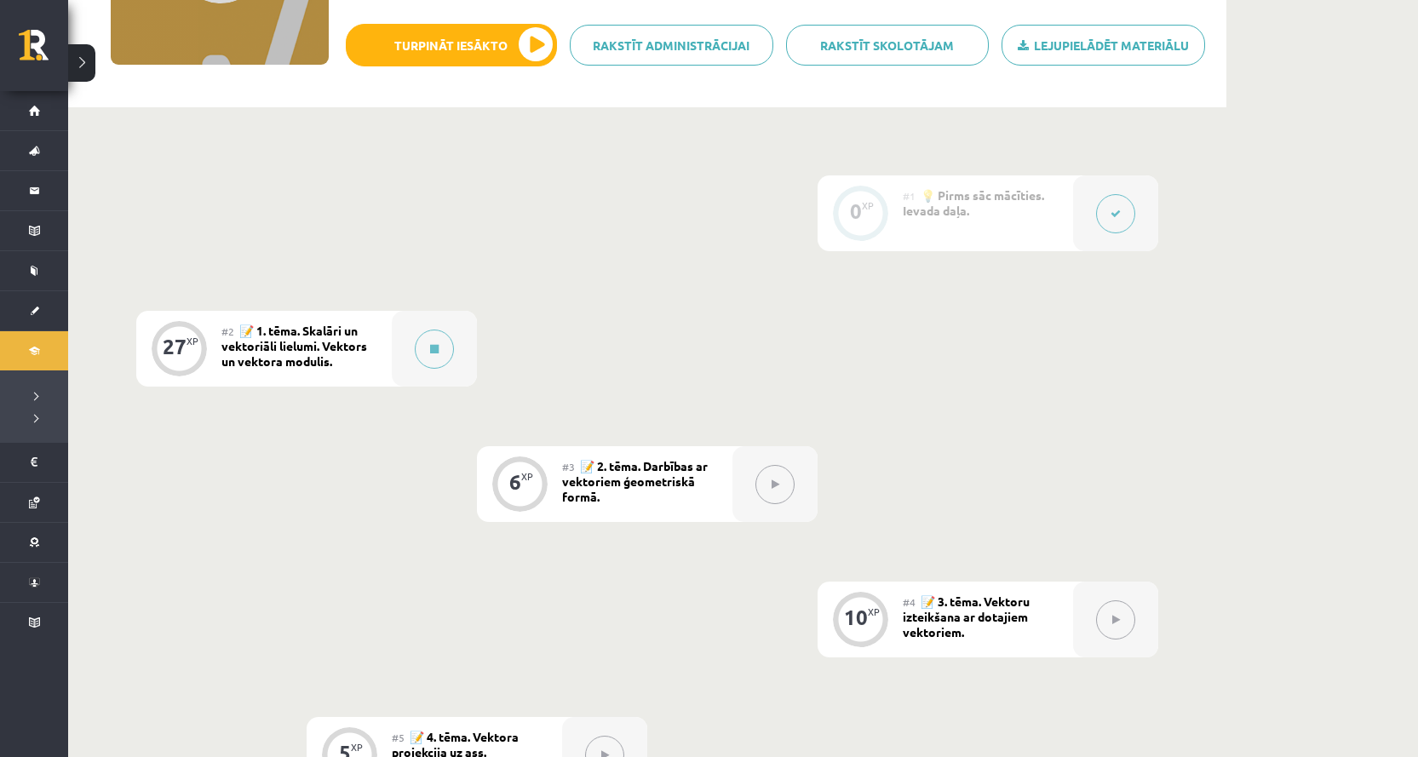
click at [358, 375] on div "#2 📝 1. tēma. Skalāri un vektoriāli lielumi. Vektors un vektora modulis." at bounding box center [306, 349] width 170 height 76
click at [417, 353] on button at bounding box center [434, 349] width 39 height 39
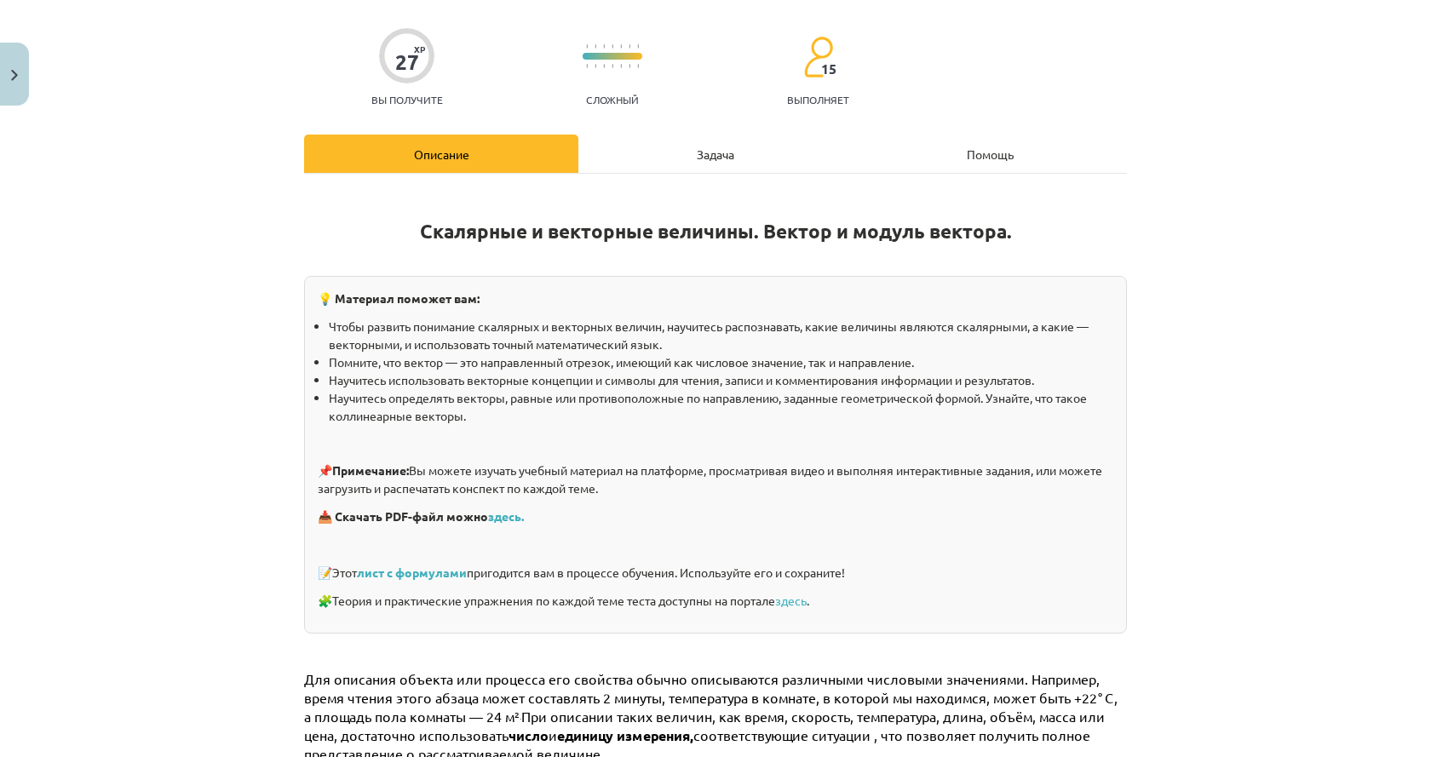
scroll to position [170, 0]
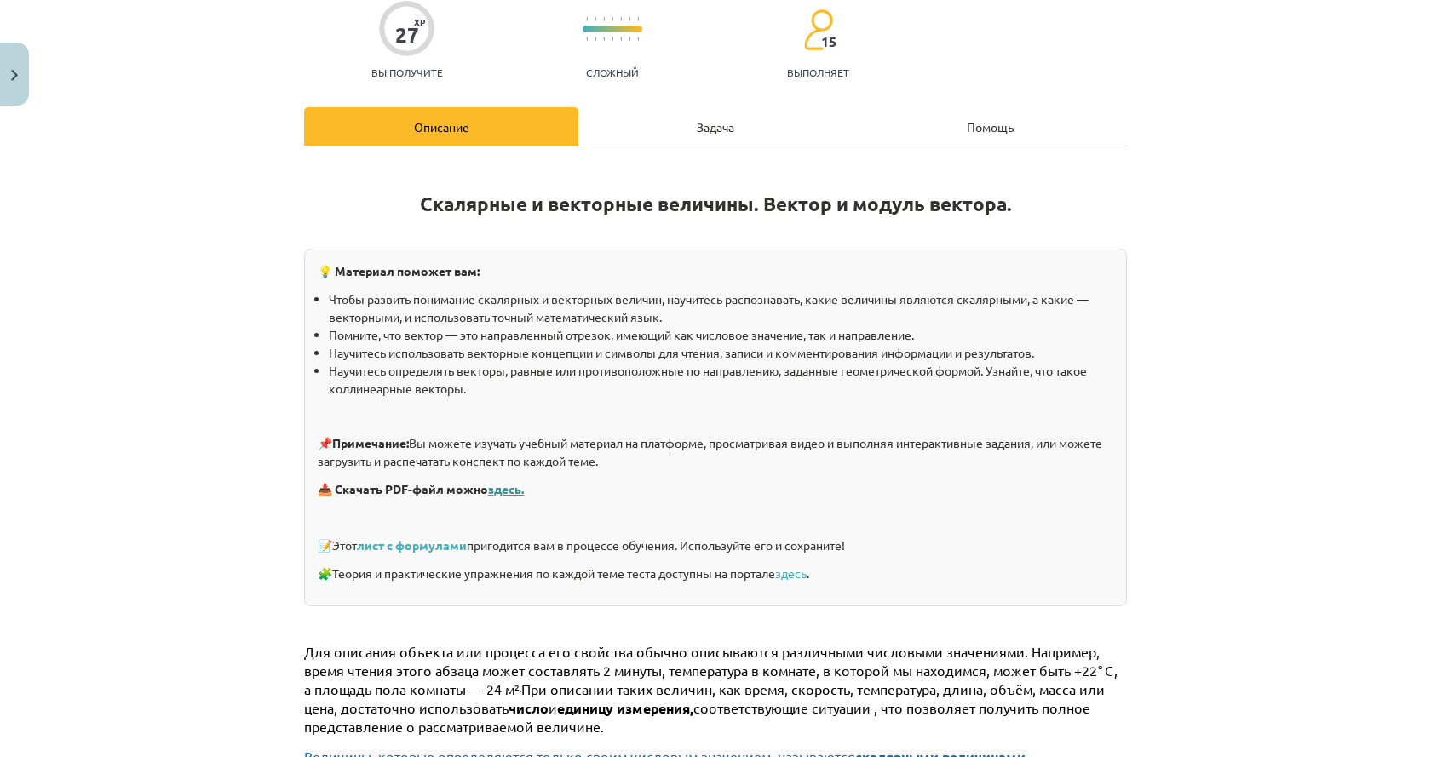
click at [504, 492] on font "здесь." at bounding box center [506, 488] width 36 height 15
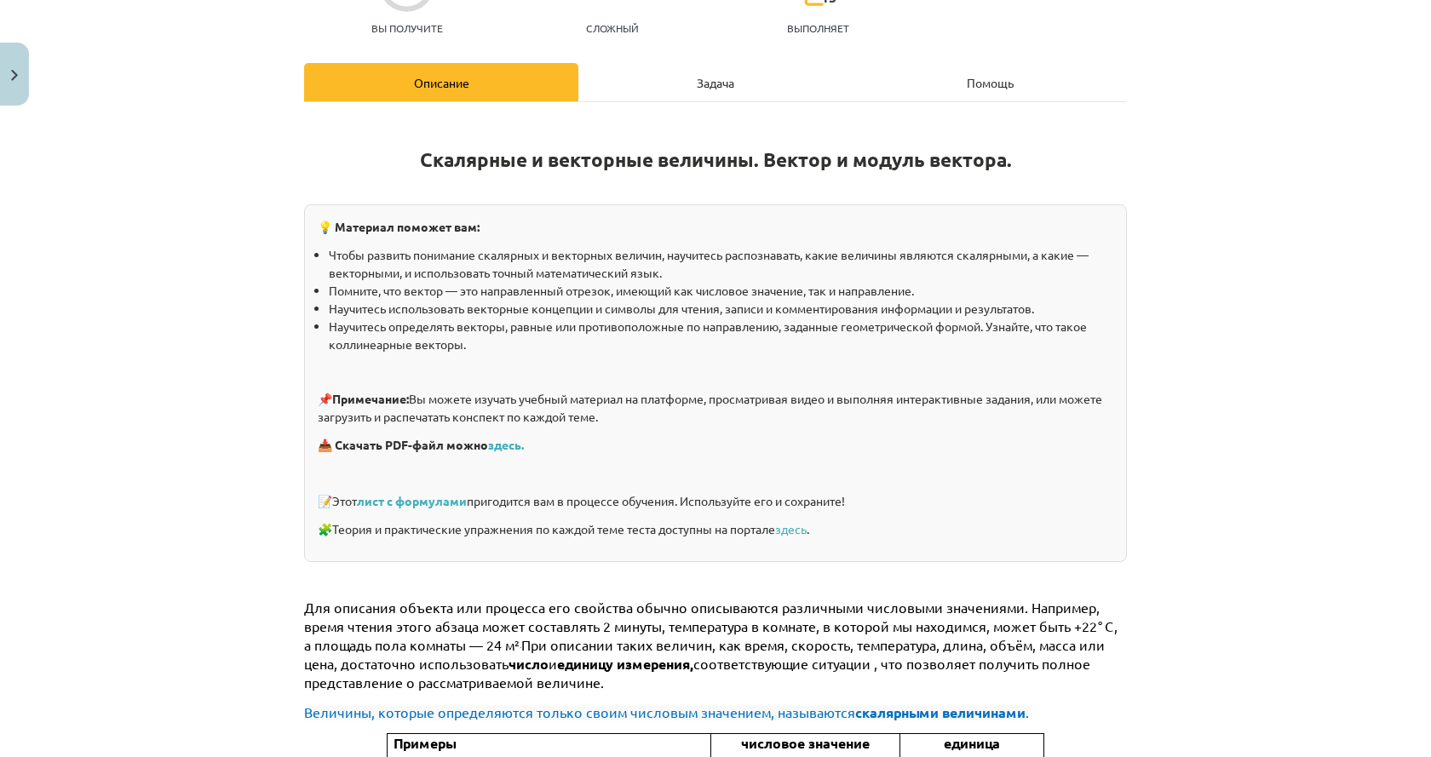
scroll to position [255, 0]
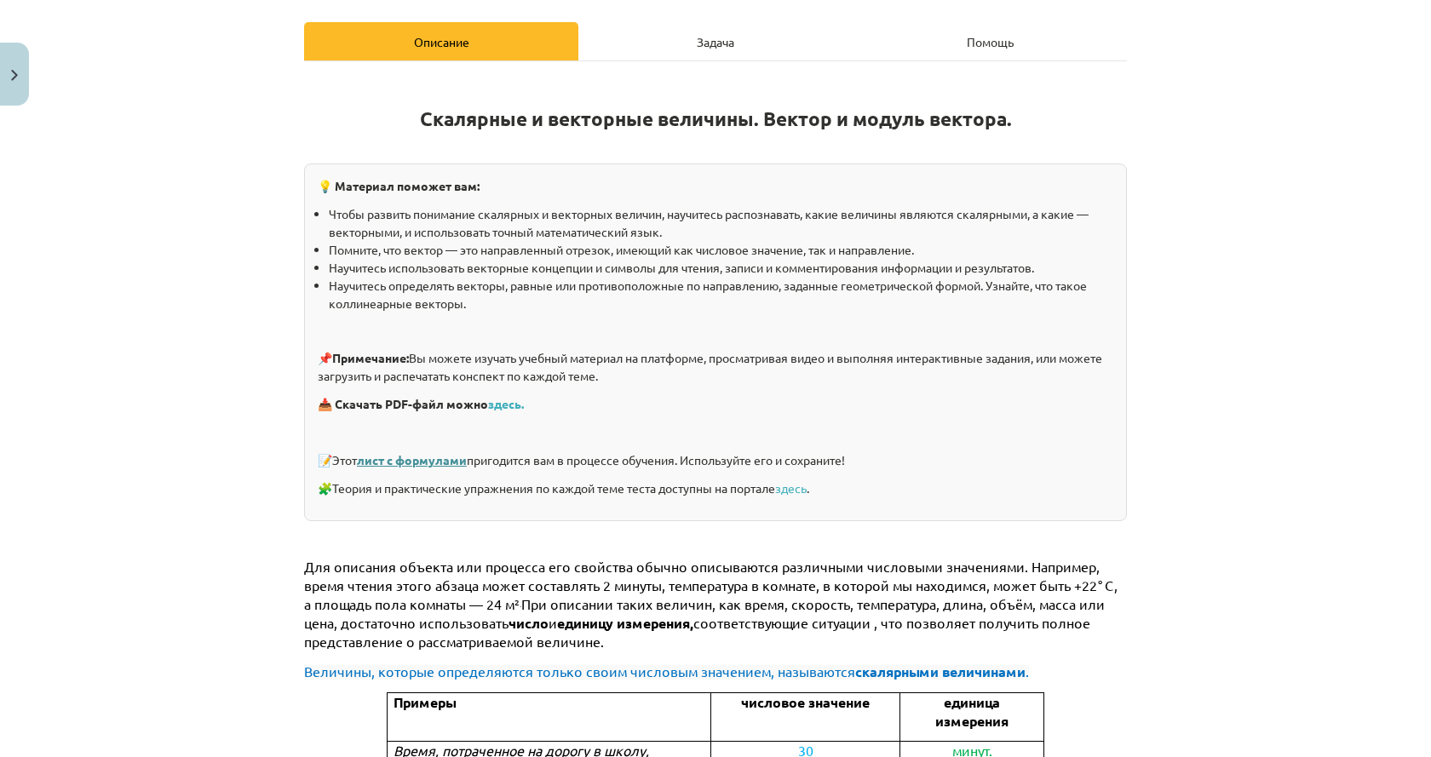
click at [435, 452] on font "лист с формулами" at bounding box center [412, 459] width 110 height 15
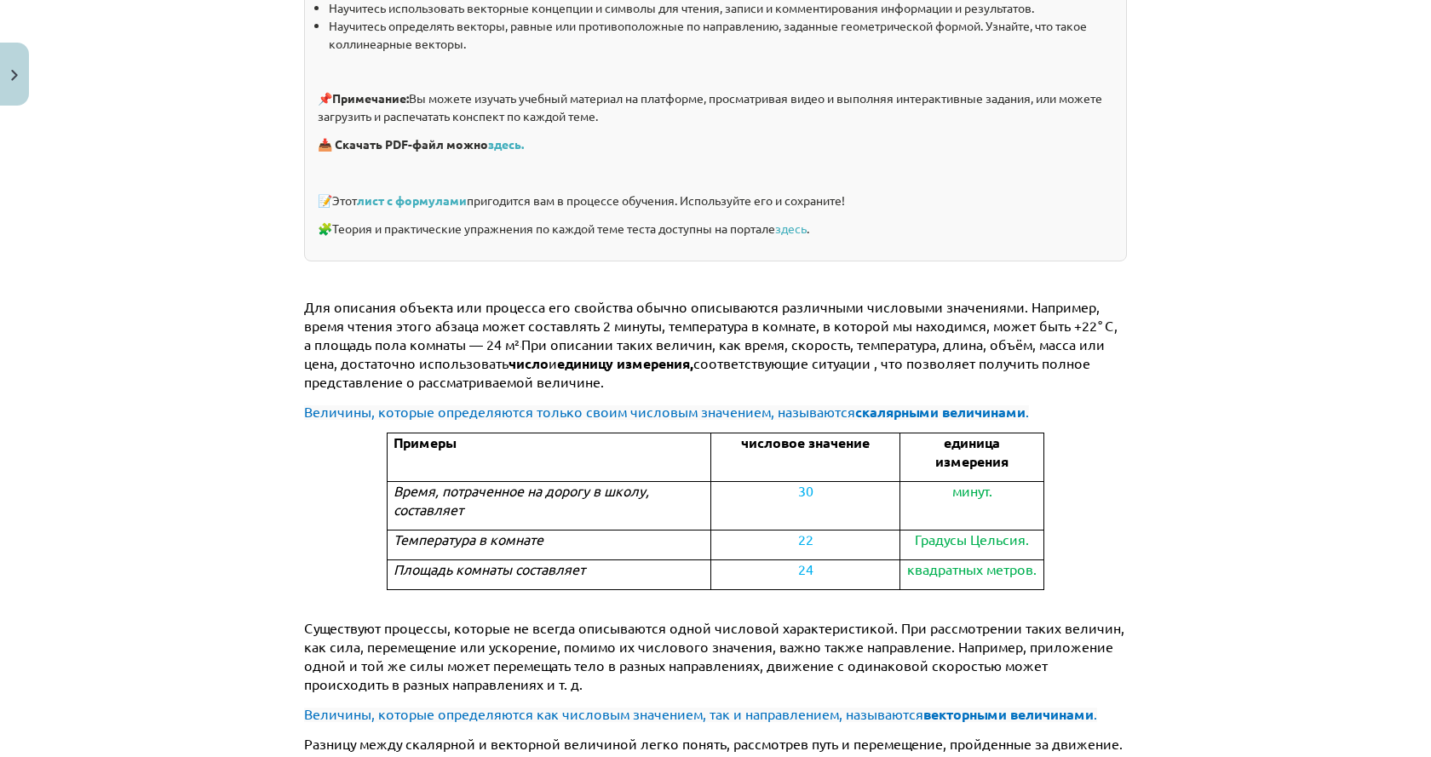
scroll to position [511, 0]
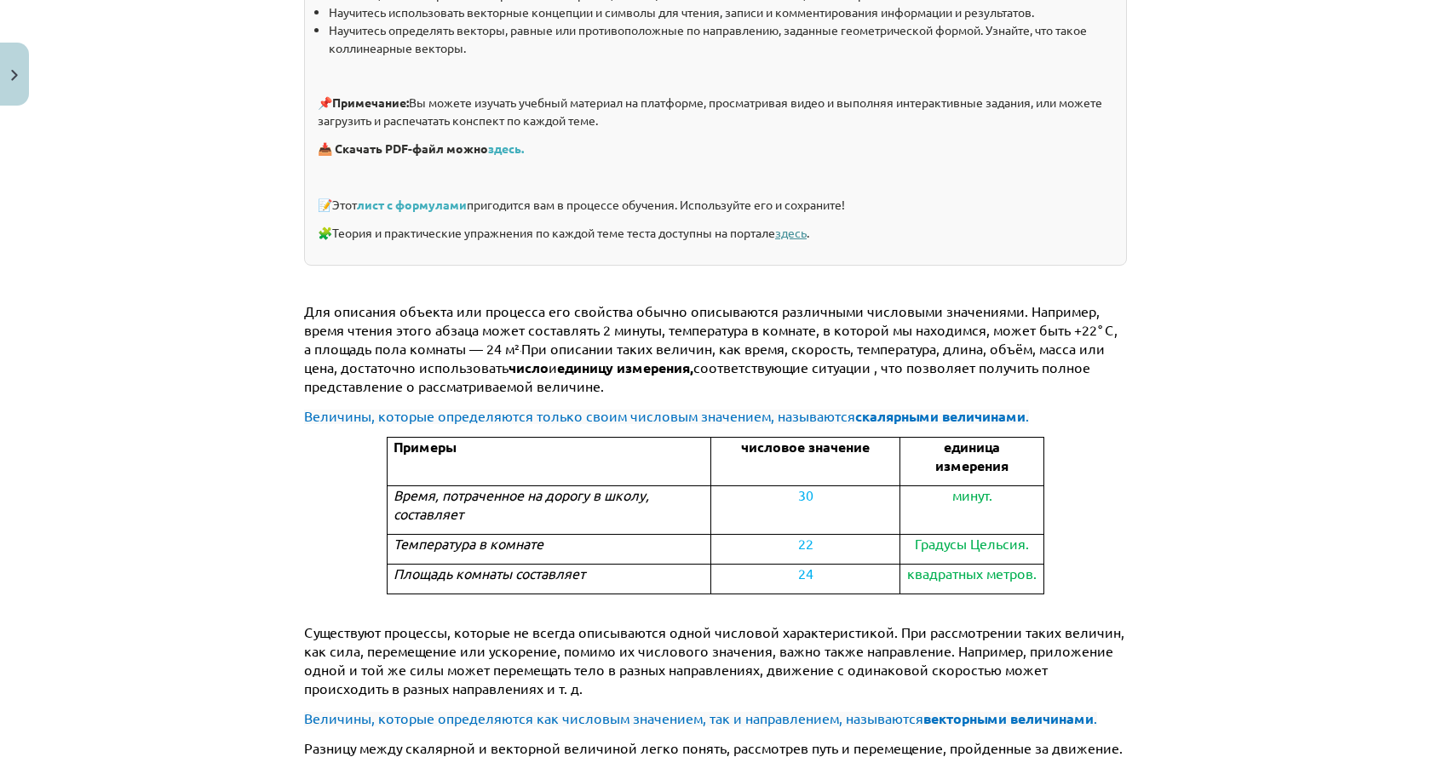
click at [803, 235] on font "здесь" at bounding box center [791, 232] width 32 height 15
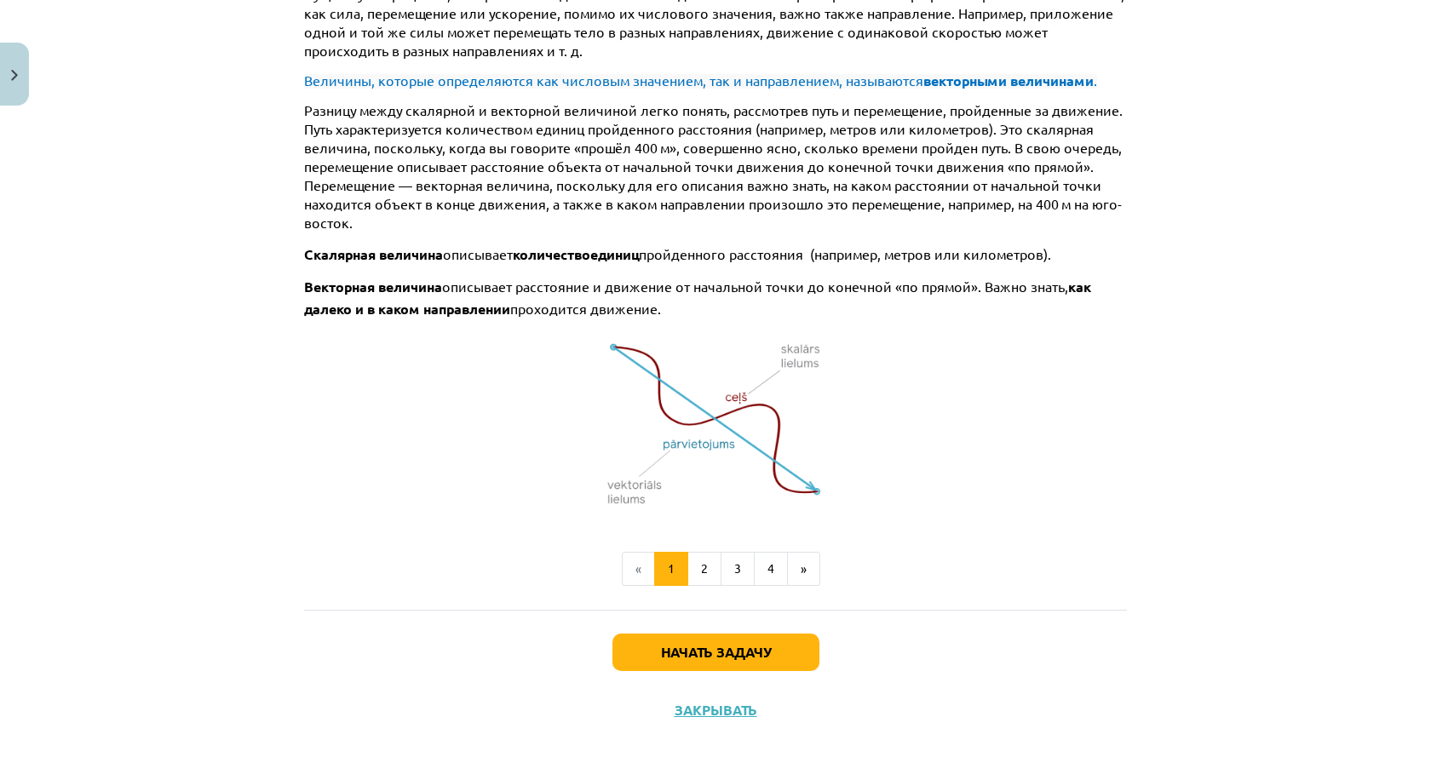
scroll to position [1170, 0]
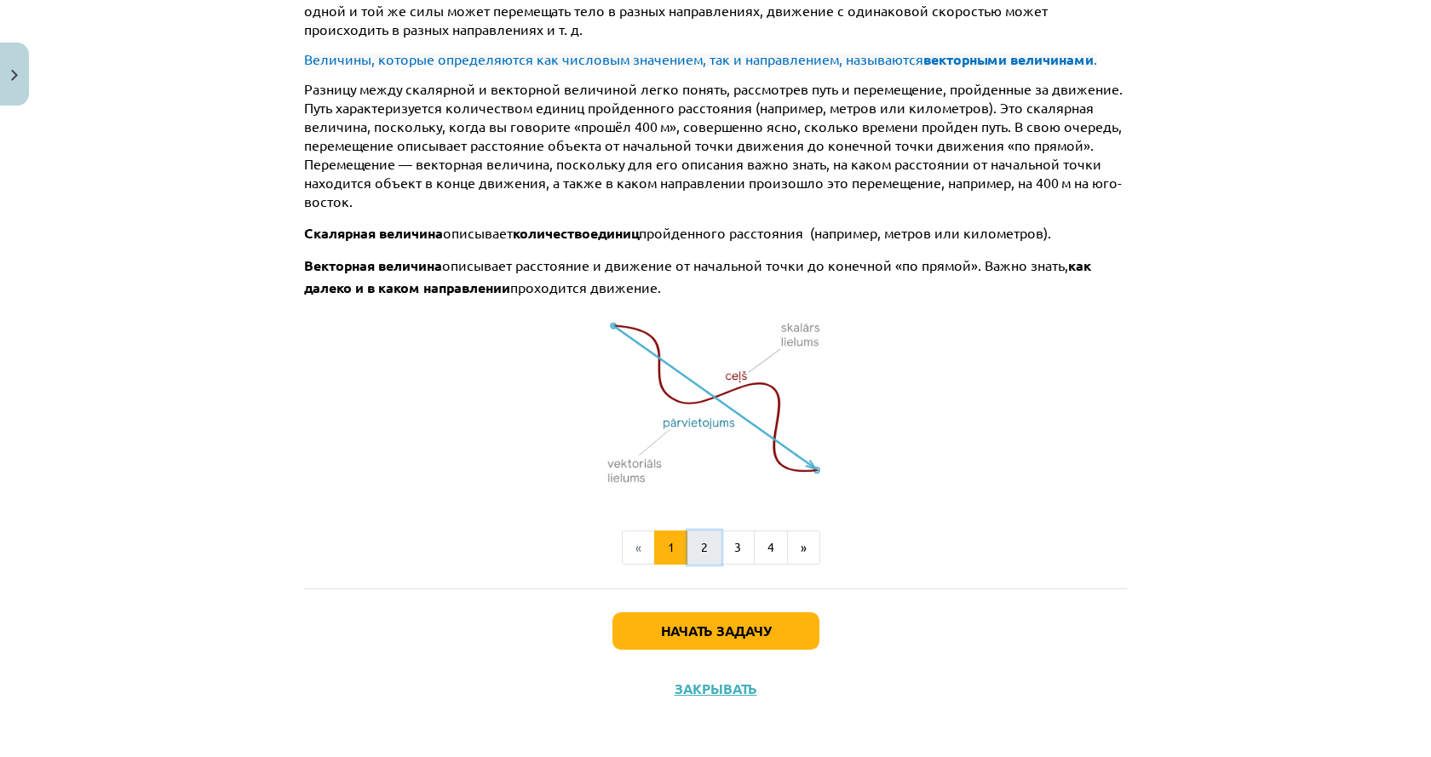
click at [703, 549] on button "2" at bounding box center [704, 548] width 34 height 34
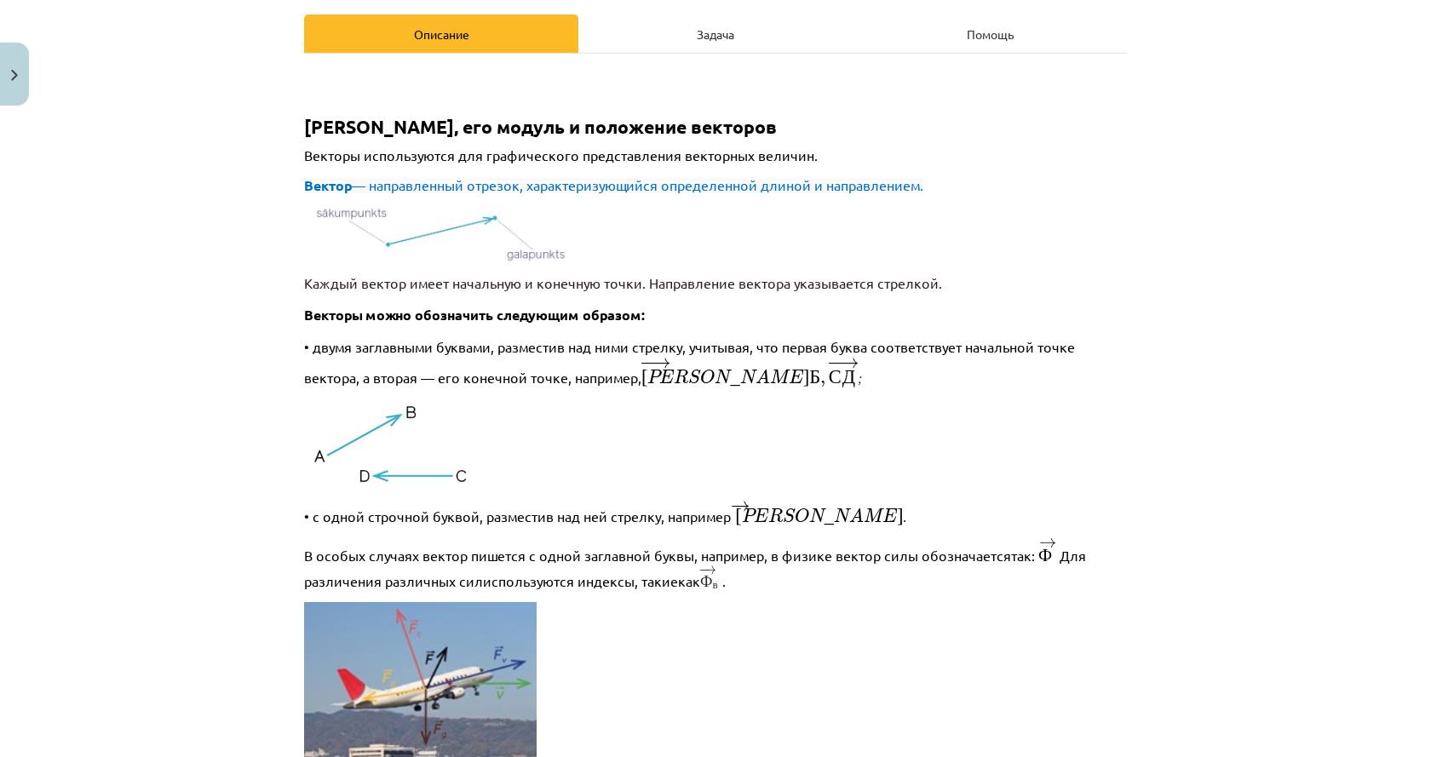
scroll to position [255, 0]
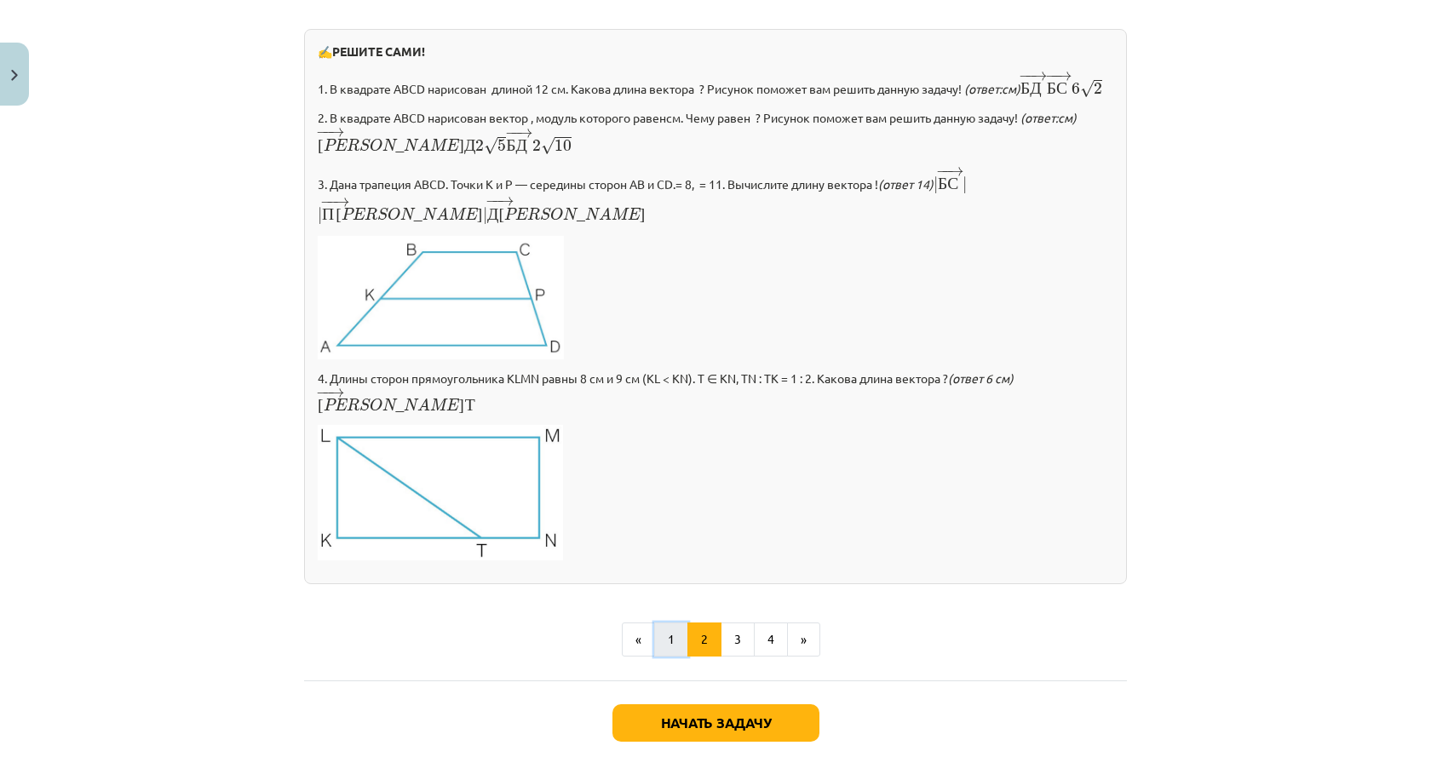
click at [668, 622] on button "1" at bounding box center [671, 639] width 34 height 34
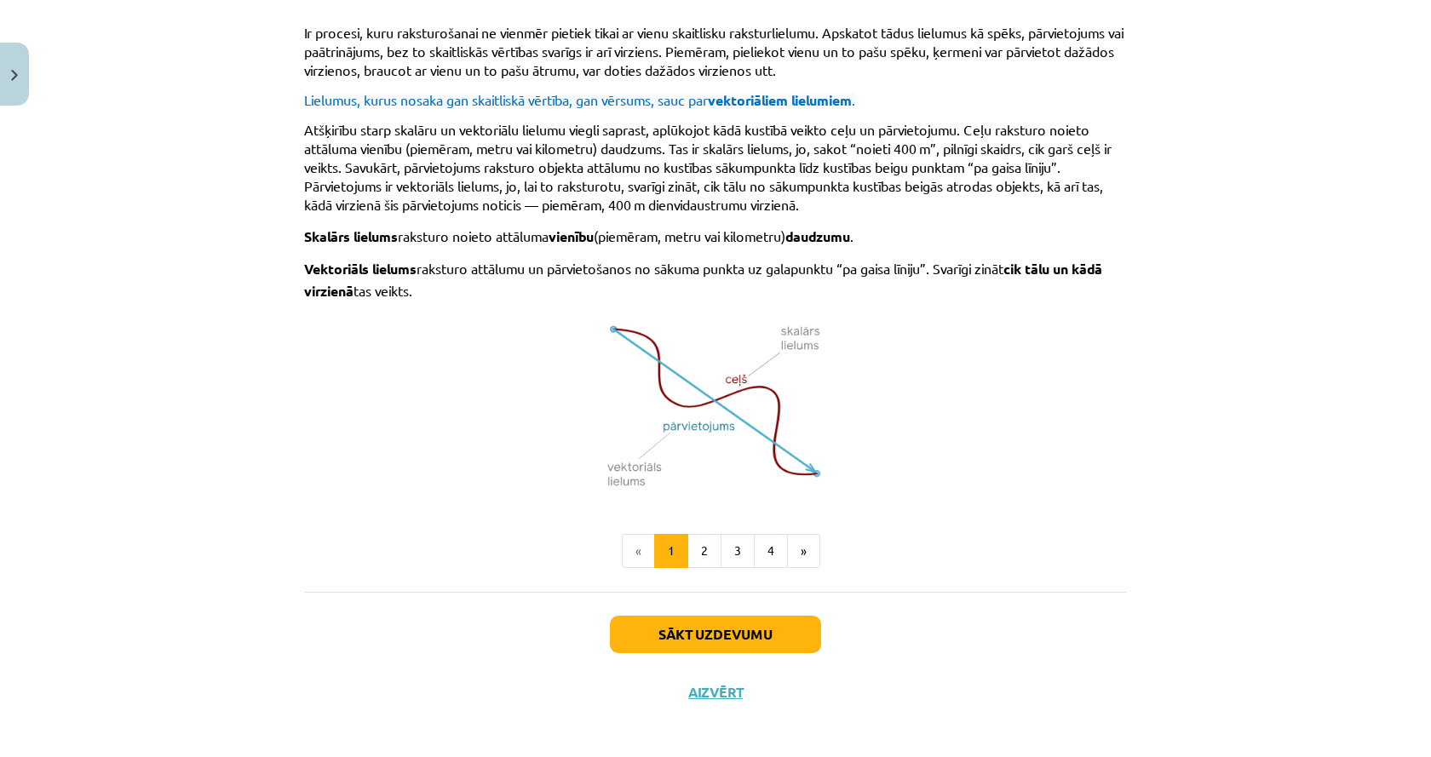
scroll to position [995, 0]
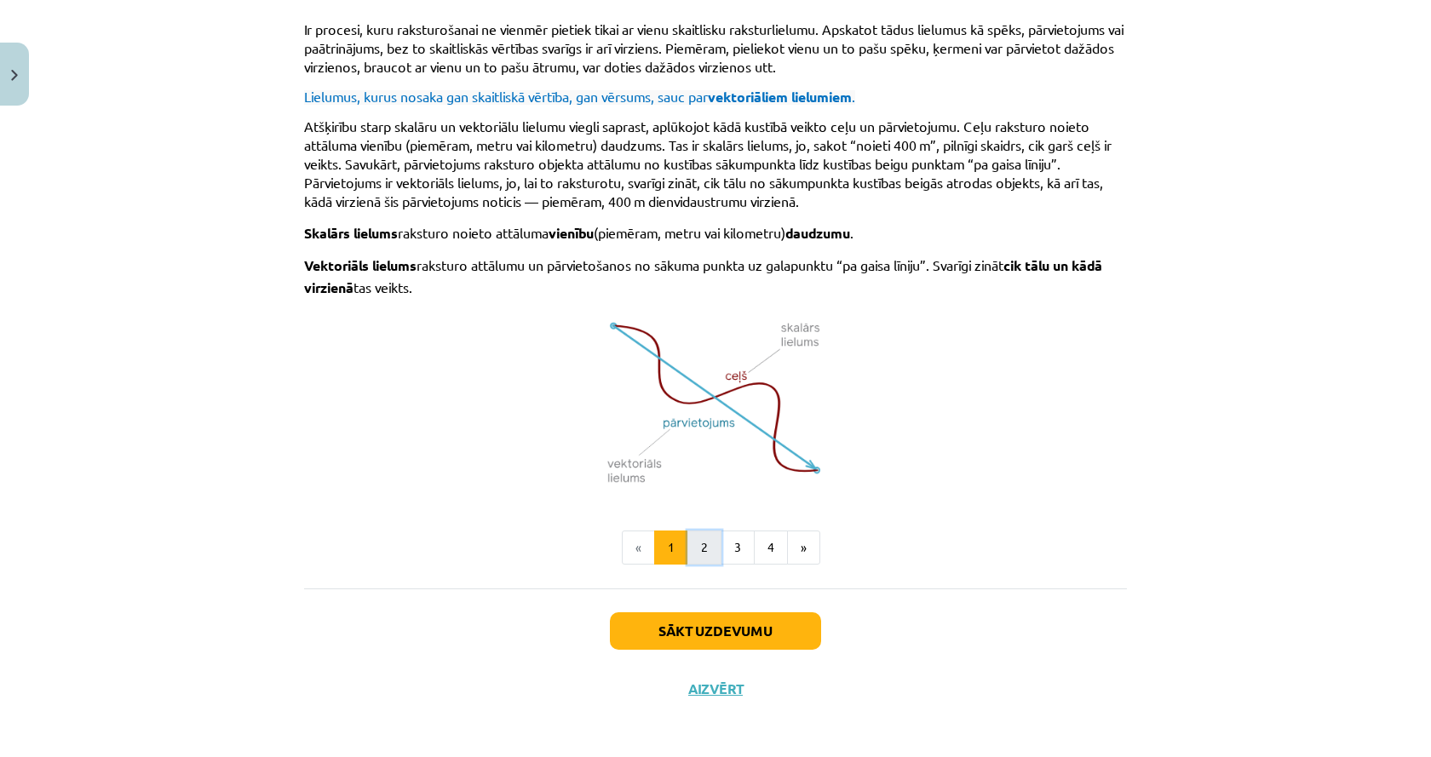
click at [687, 546] on button "2" at bounding box center [704, 548] width 34 height 34
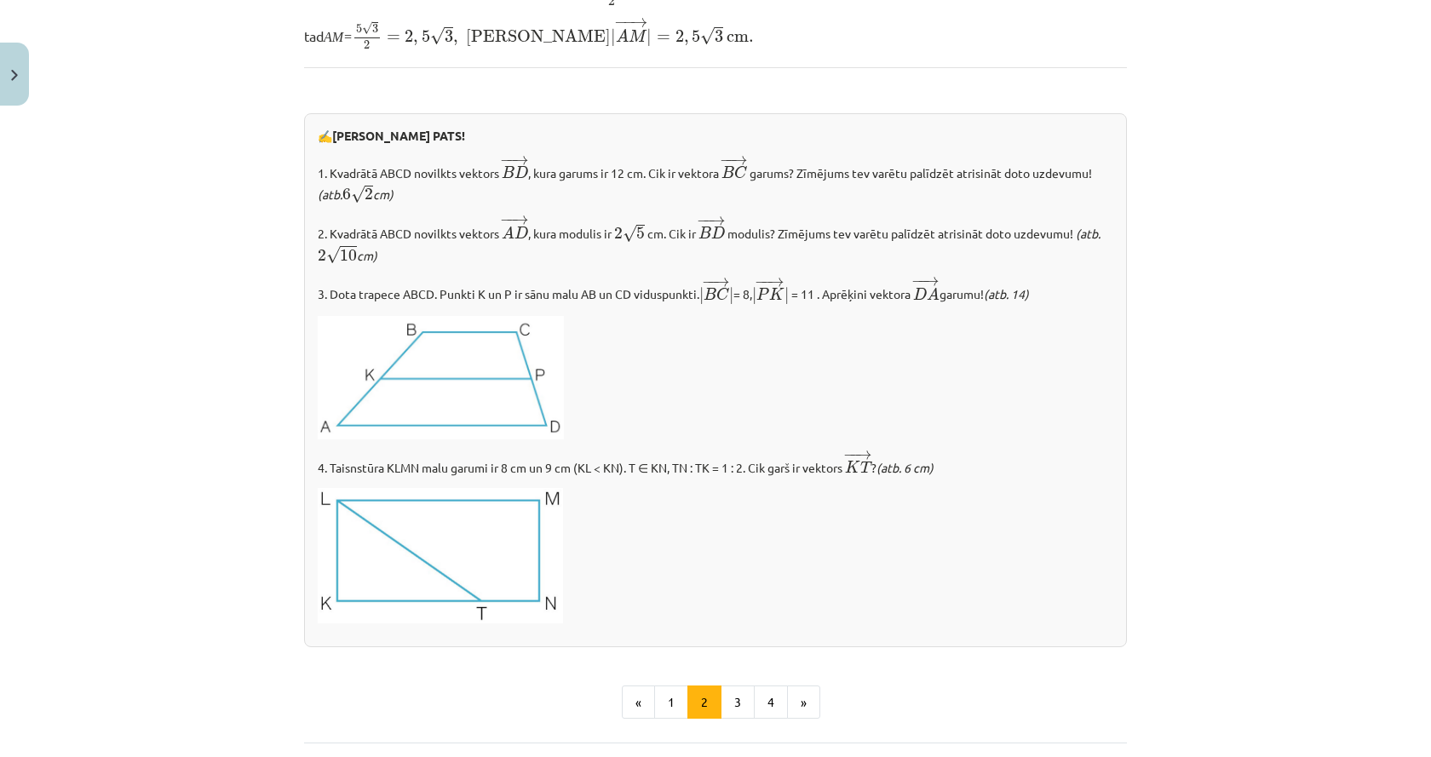
scroll to position [1723, 0]
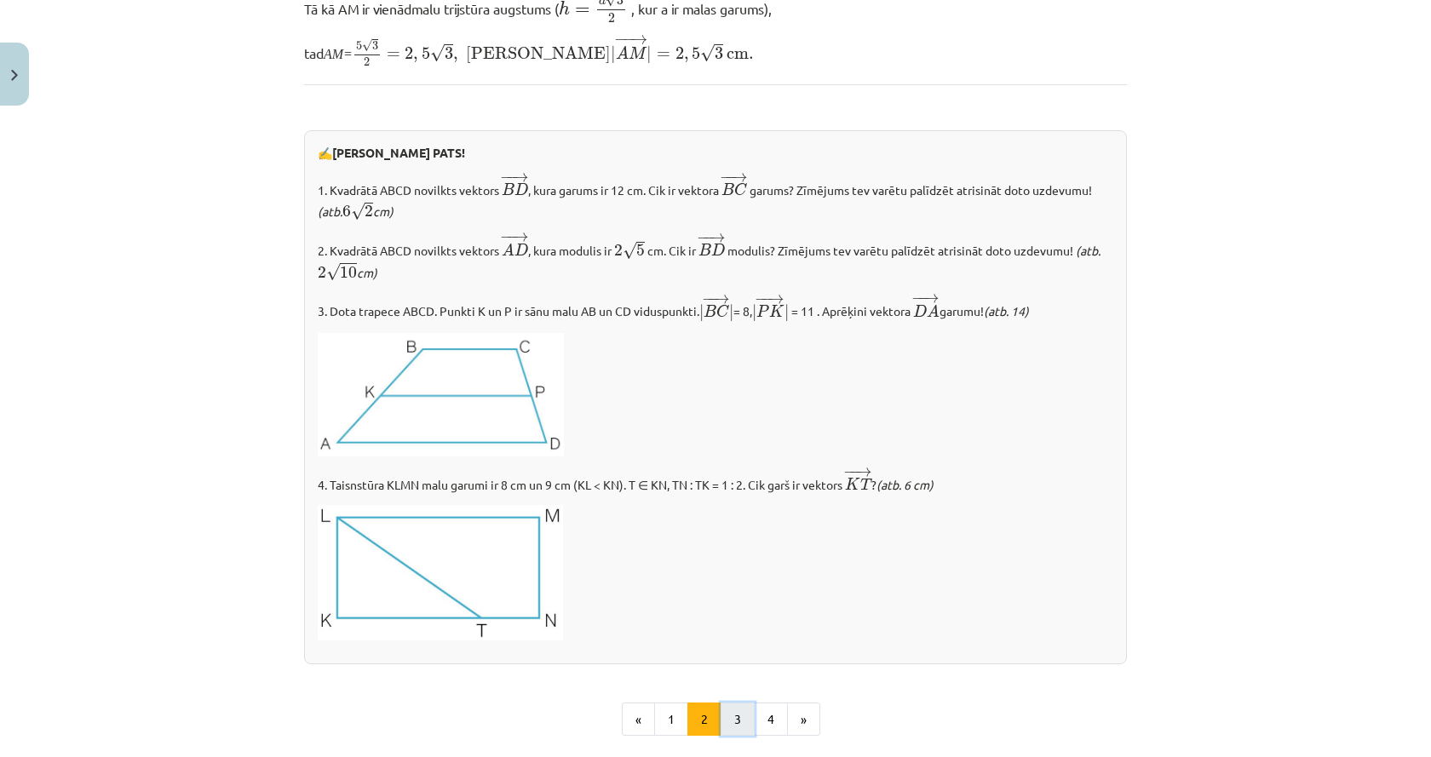
click at [733, 725] on button "3" at bounding box center [737, 720] width 34 height 34
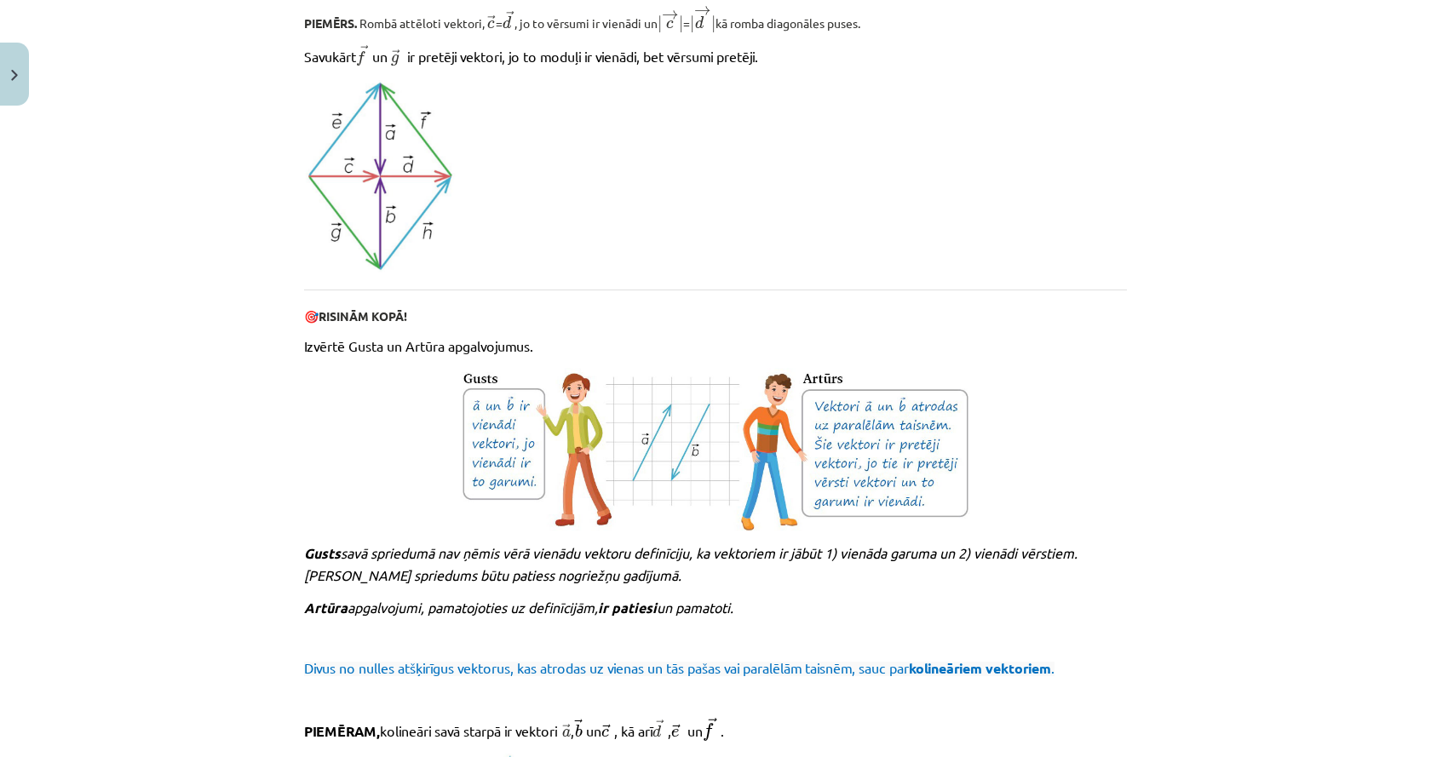
scroll to position [1596, 0]
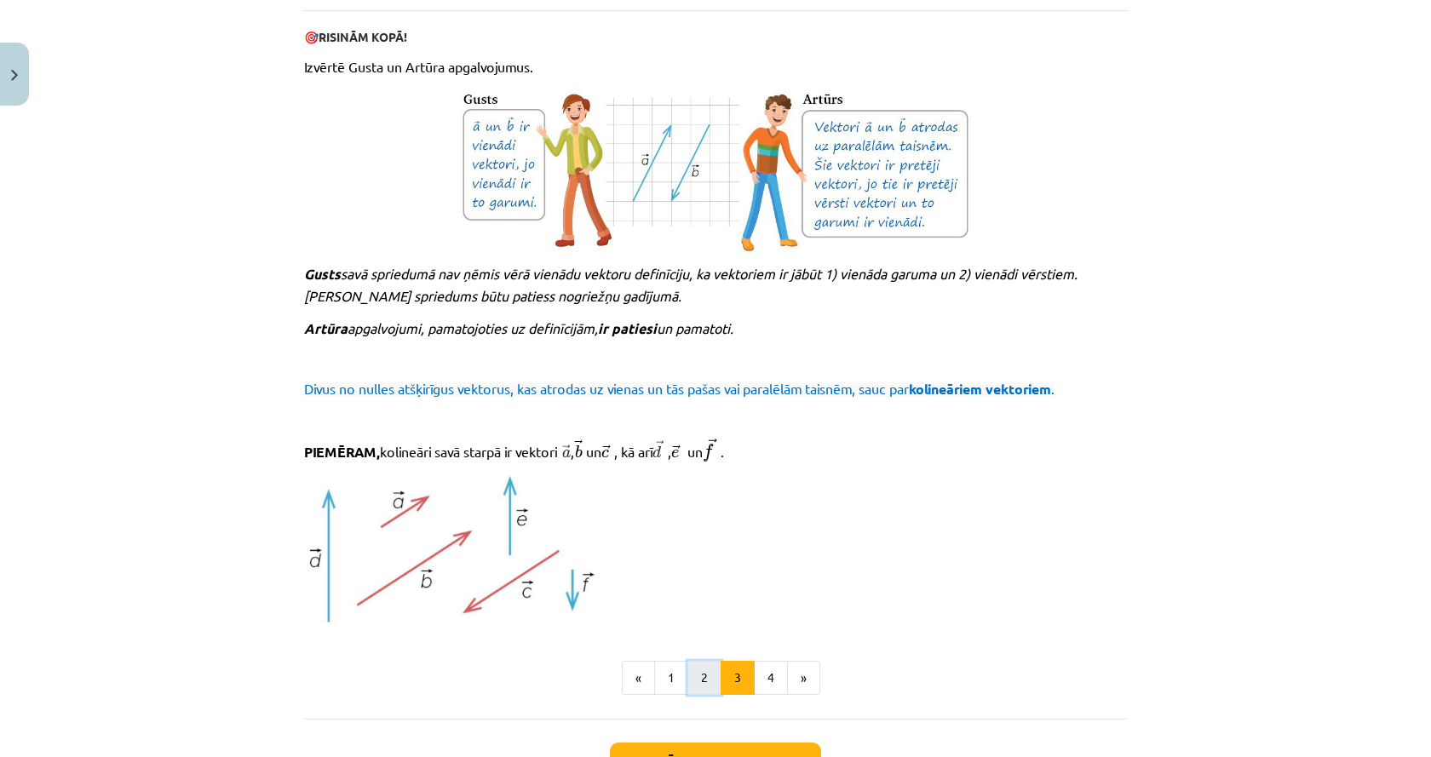
click at [703, 670] on button "2" at bounding box center [704, 678] width 34 height 34
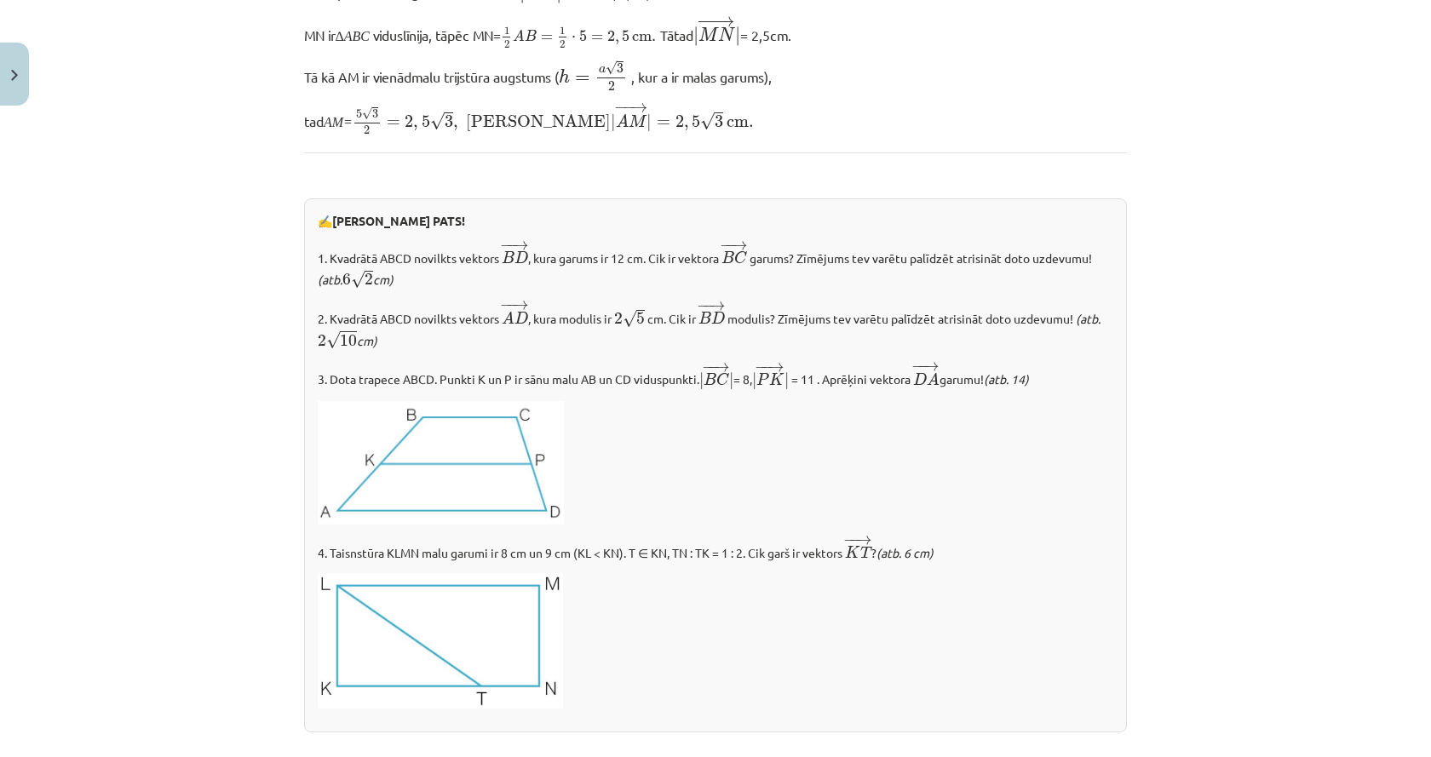
scroll to position [1683, 0]
